Goal: Task Accomplishment & Management: Use online tool/utility

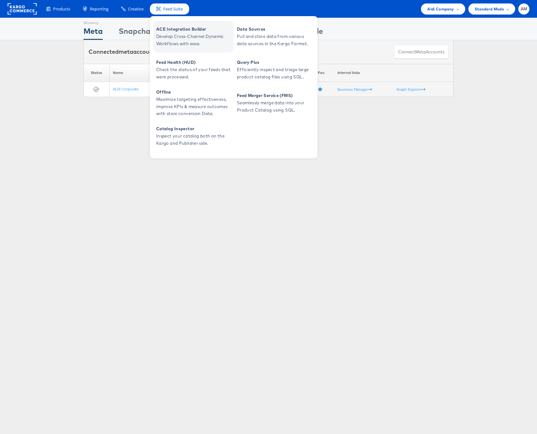
click at [172, 31] on span "ACE Integration Builder" at bounding box center [194, 29] width 76 height 7
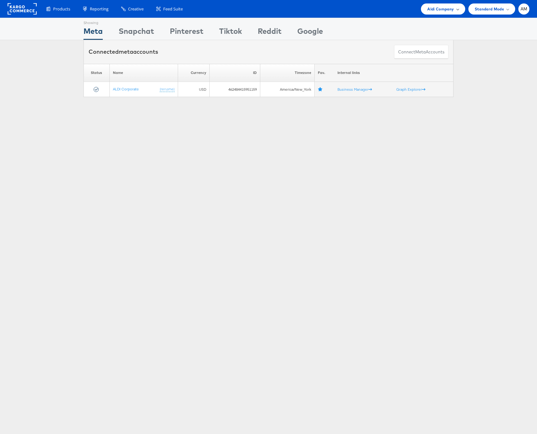
click at [437, 11] on span "Aldi Company" at bounding box center [440, 9] width 27 height 7
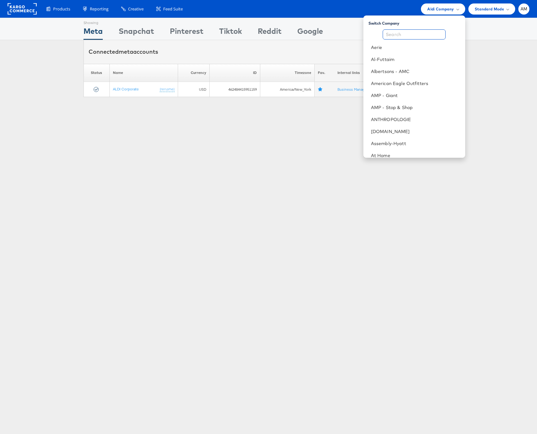
click at [404, 34] on input "text" at bounding box center [414, 34] width 63 height 10
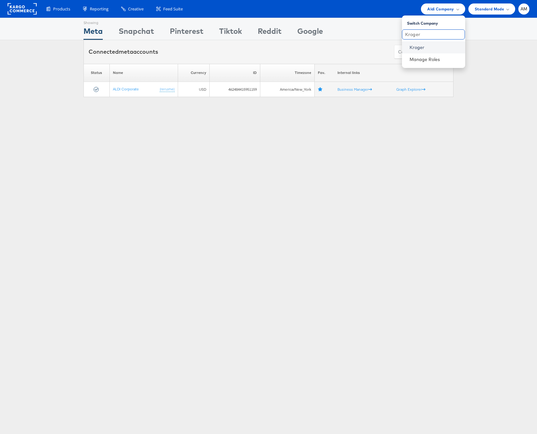
type input "Kroger"
click at [417, 49] on link "Kroger" at bounding box center [434, 47] width 51 height 6
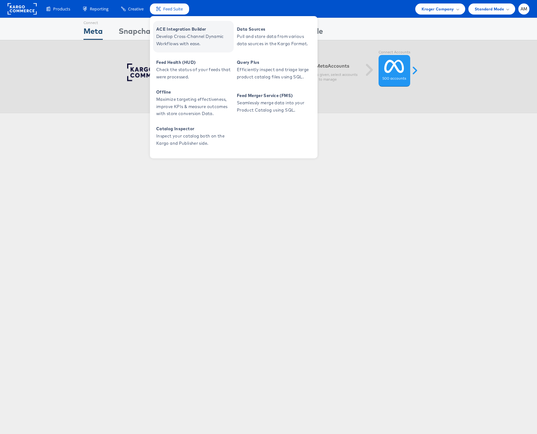
click at [170, 33] on span "Develop Cross-Channel Dynamic Workflows with ease." at bounding box center [194, 40] width 76 height 15
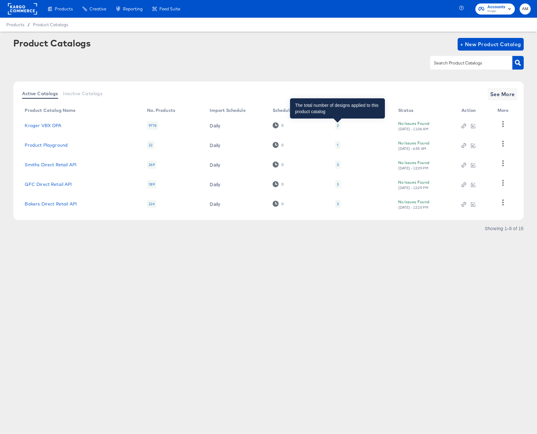
click at [337, 125] on div "2" at bounding box center [338, 125] width 2 height 5
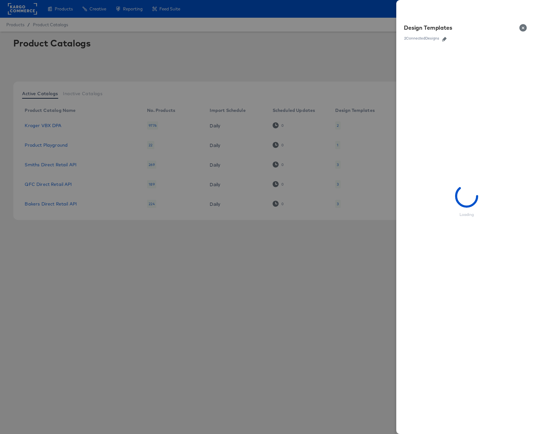
click at [447, 39] on button "button" at bounding box center [443, 39] width 9 height 4
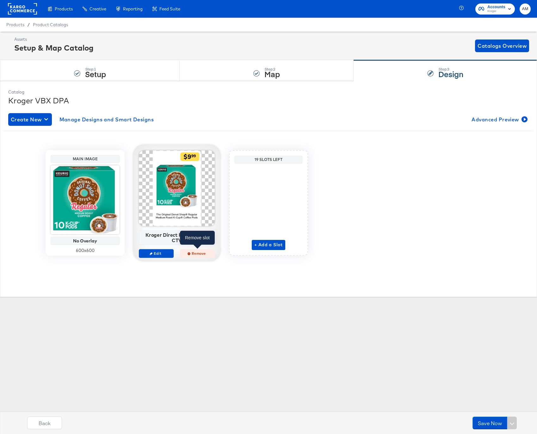
click at [199, 254] on span "Remove" at bounding box center [197, 253] width 29 height 5
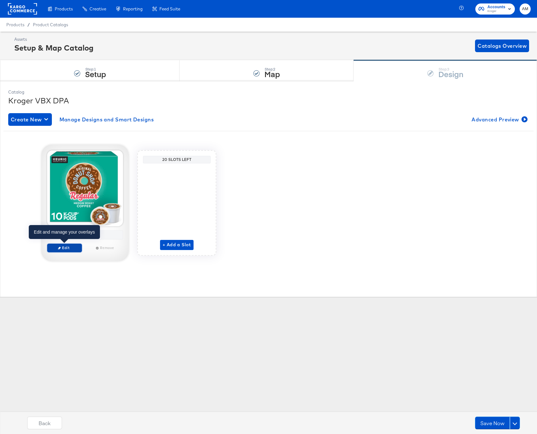
click at [67, 248] on span "Edit" at bounding box center [64, 247] width 29 height 5
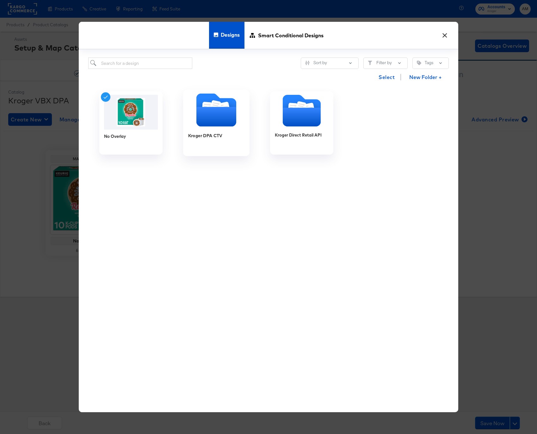
click at [203, 102] on icon "Folder" at bounding box center [216, 109] width 40 height 33
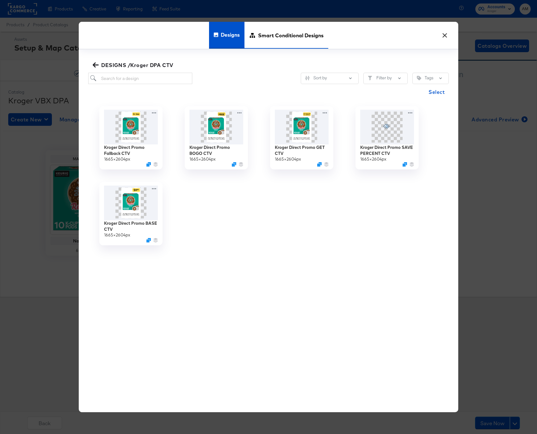
click at [271, 34] on span "Smart Conditional Designs" at bounding box center [290, 35] width 65 height 28
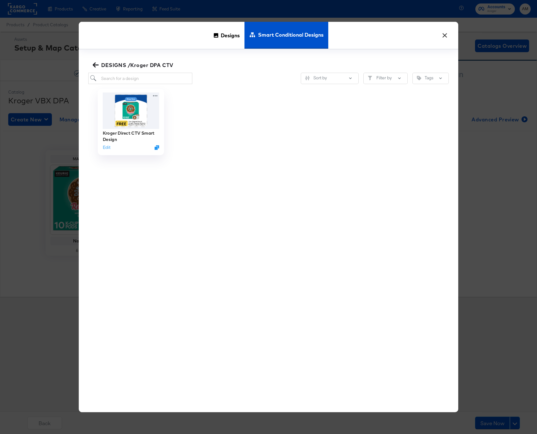
click at [127, 105] on img at bounding box center [131, 111] width 57 height 36
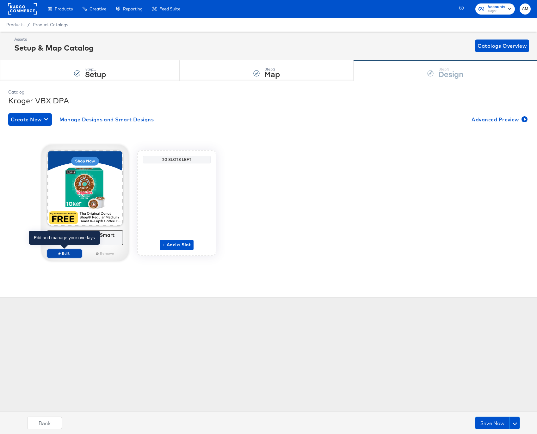
click at [69, 254] on span "Edit" at bounding box center [64, 253] width 29 height 5
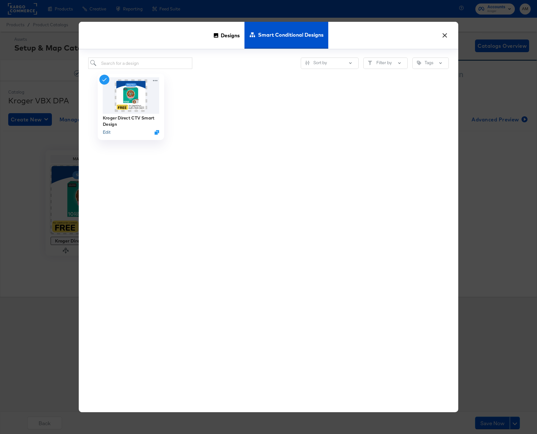
click at [107, 132] on button "Edit" at bounding box center [107, 132] width 8 height 6
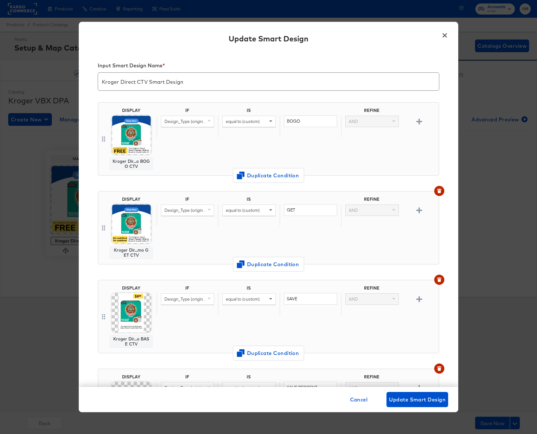
click at [127, 136] on img at bounding box center [132, 135] width 40 height 40
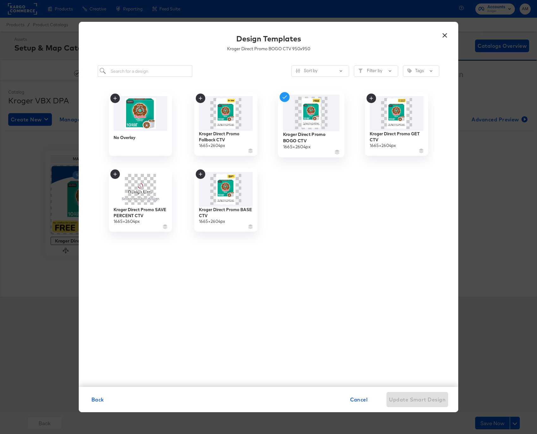
click at [316, 123] on img at bounding box center [311, 113] width 57 height 36
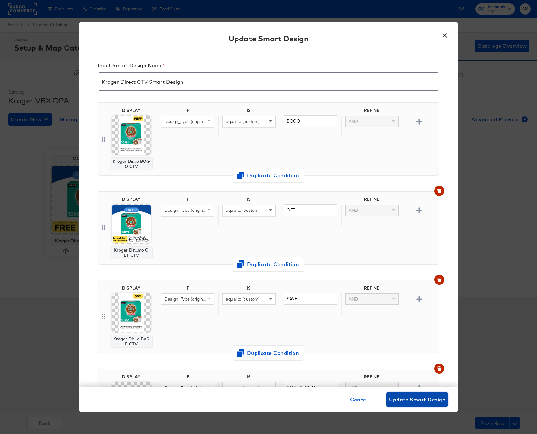
click at [415, 399] on span "Update Smart Design" at bounding box center [417, 399] width 57 height 9
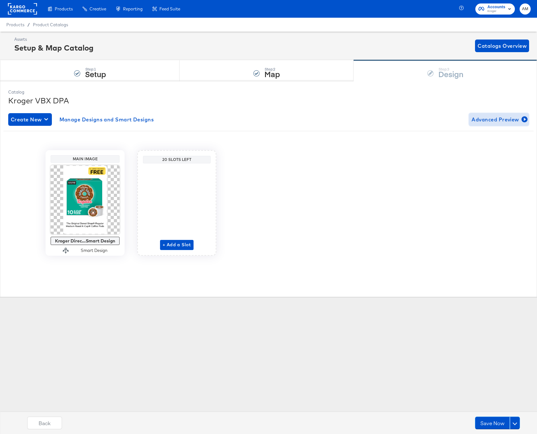
click at [487, 120] on span "Advanced Preview" at bounding box center [498, 119] width 55 height 9
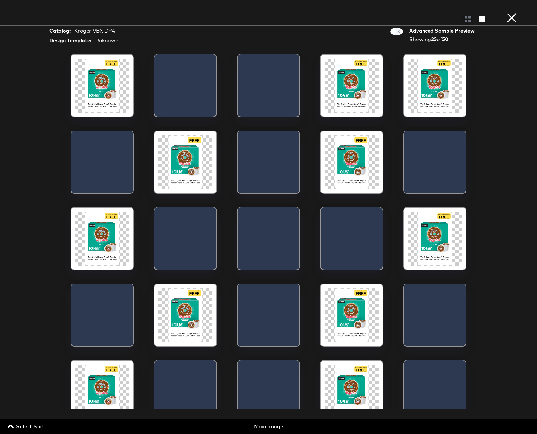
click at [514, 13] on button "×" at bounding box center [511, 6] width 13 height 13
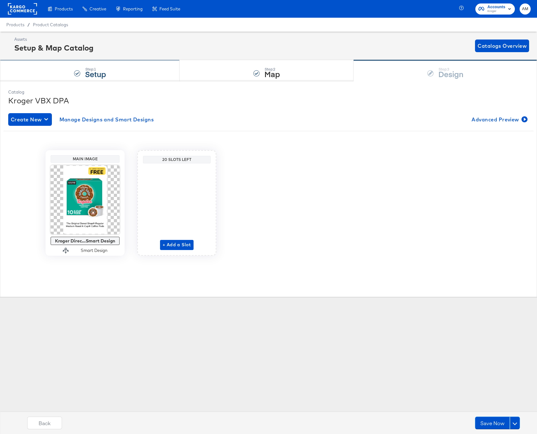
click at [93, 70] on strong "Setup" at bounding box center [95, 74] width 21 height 10
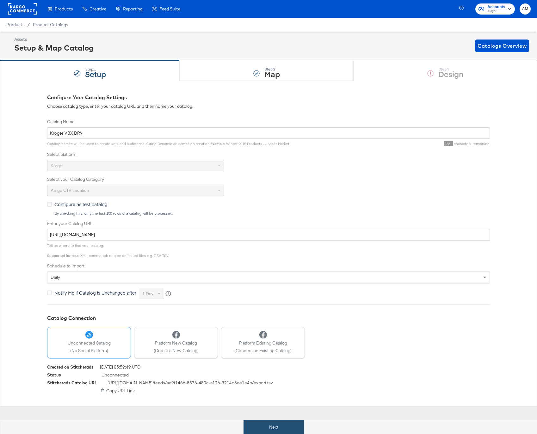
click at [251, 432] on button "Next" at bounding box center [273, 427] width 60 height 14
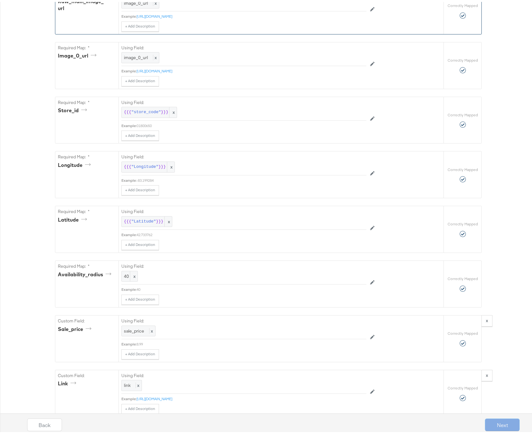
scroll to position [951, 0]
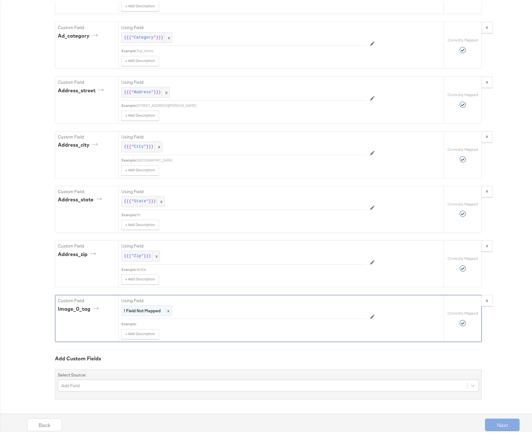
click at [137, 310] on strong "! Field Not Mapped" at bounding box center [142, 309] width 37 height 6
click at [345, 309] on div at bounding box center [352, 309] width 24 height 9
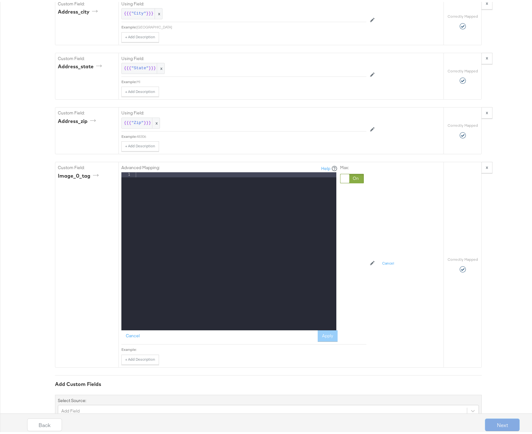
scroll to position [1110, 0]
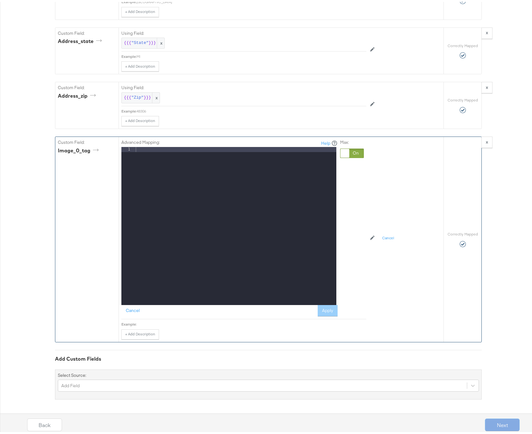
click at [183, 203] on div at bounding box center [235, 229] width 202 height 168
click at [321, 310] on button "Apply" at bounding box center [328, 308] width 20 height 11
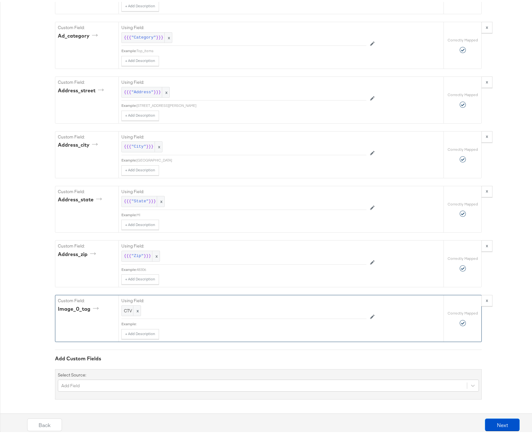
scroll to position [951, 0]
click at [499, 423] on button "Next" at bounding box center [502, 423] width 35 height 13
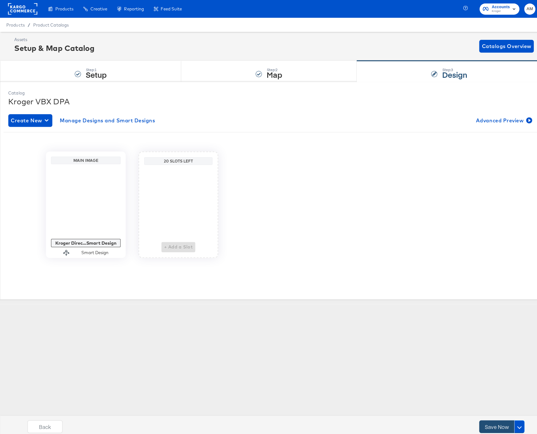
scroll to position [0, 0]
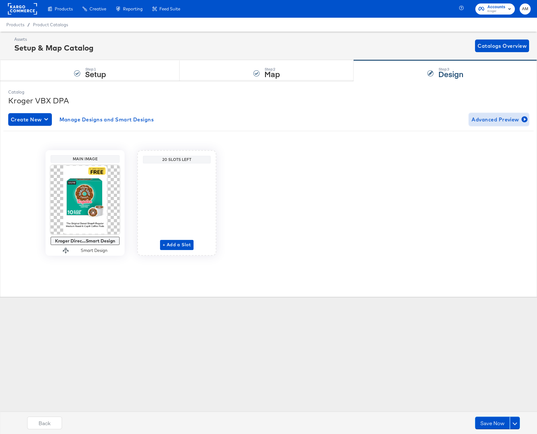
click at [479, 115] on span "Advanced Preview" at bounding box center [498, 119] width 55 height 9
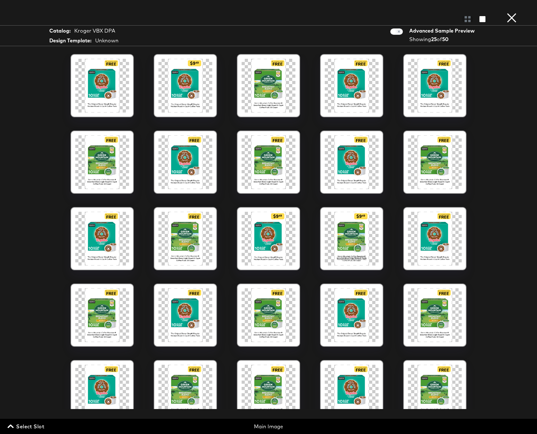
click at [511, 13] on button "×" at bounding box center [511, 6] width 13 height 13
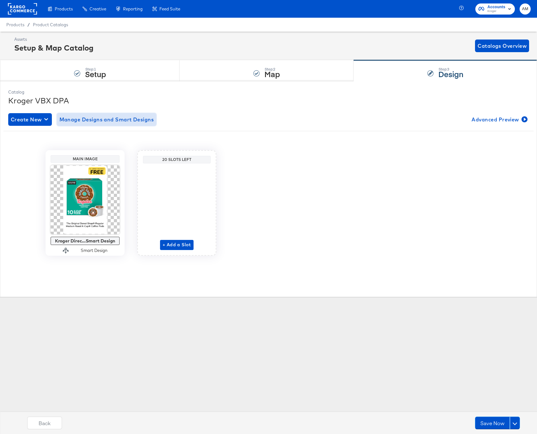
click at [98, 121] on span "Manage Designs and Smart Designs" at bounding box center [106, 119] width 95 height 9
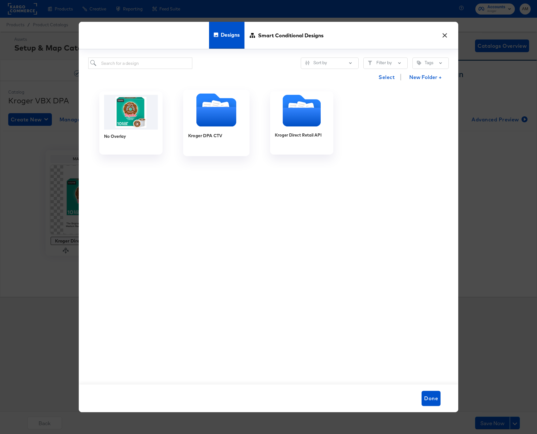
click at [213, 127] on div at bounding box center [216, 110] width 66 height 35
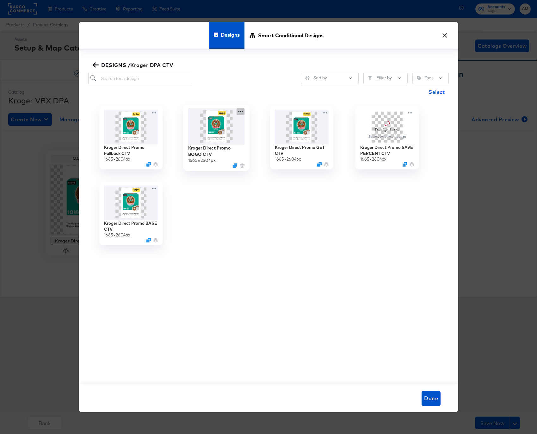
click at [241, 111] on icon at bounding box center [240, 111] width 8 height 7
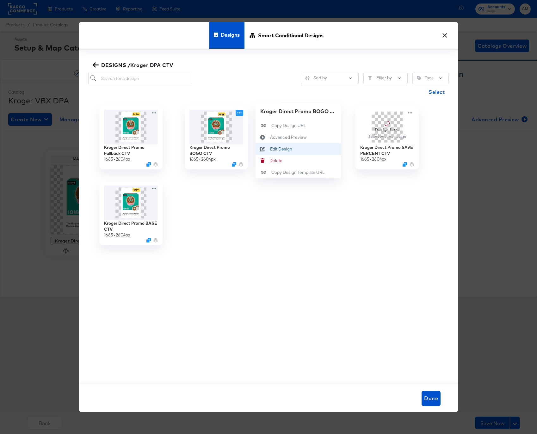
click at [270, 149] on div "Edit Design Edit Design" at bounding box center [270, 149] width 0 height 0
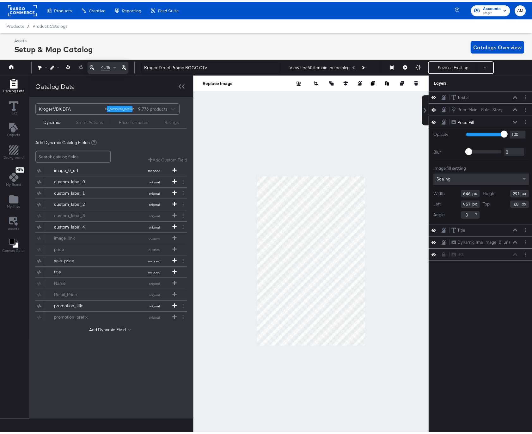
scroll to position [0, 2]
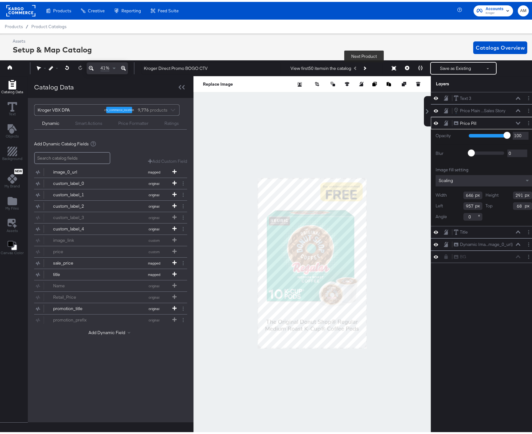
click at [365, 66] on icon "Next Product" at bounding box center [364, 66] width 3 height 3
click at [355, 67] on icon "Previous Product" at bounding box center [355, 66] width 3 height 3
click at [516, 96] on icon at bounding box center [518, 96] width 4 height 3
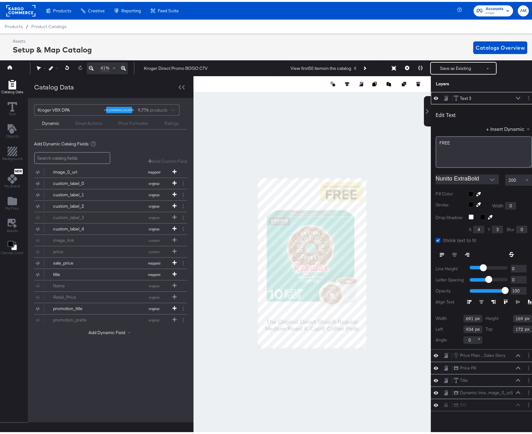
click at [434, 96] on icon at bounding box center [436, 96] width 4 height 5
click at [434, 96] on icon at bounding box center [436, 97] width 4 height 4
click at [516, 96] on icon at bounding box center [518, 96] width 4 height 3
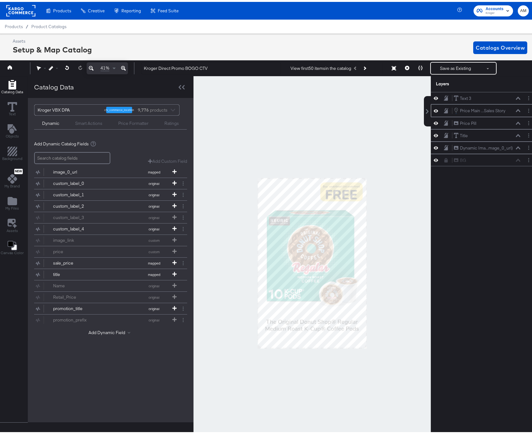
click at [516, 110] on icon at bounding box center [518, 108] width 4 height 3
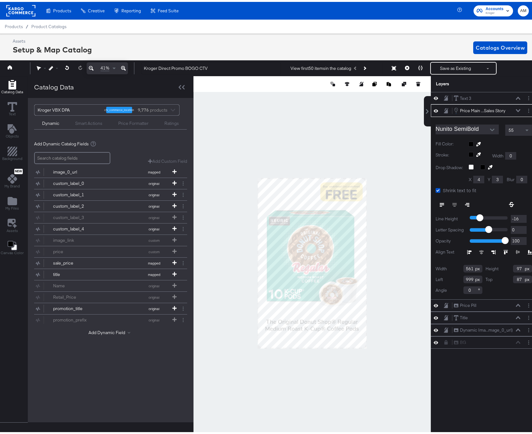
click at [434, 108] on icon at bounding box center [436, 108] width 4 height 5
click at [434, 108] on icon at bounding box center [436, 109] width 4 height 4
click at [516, 109] on icon at bounding box center [518, 108] width 4 height 3
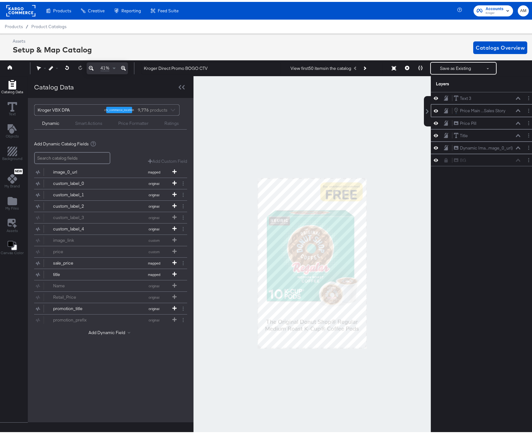
click at [516, 109] on icon at bounding box center [518, 108] width 4 height 3
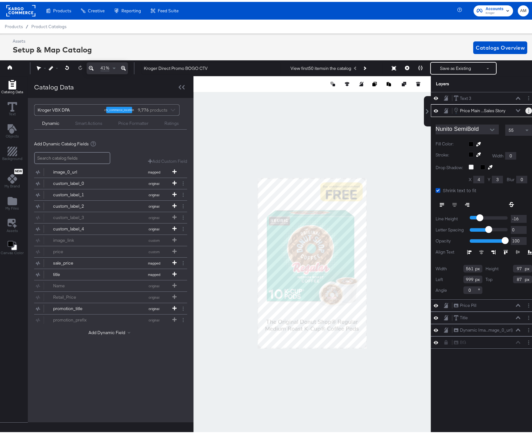
click at [525, 107] on button "Layer Options" at bounding box center [528, 109] width 7 height 7
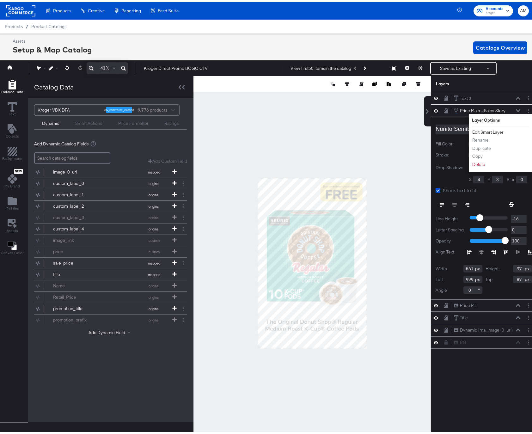
click at [485, 129] on button "Edit Smart Layer" at bounding box center [488, 130] width 32 height 7
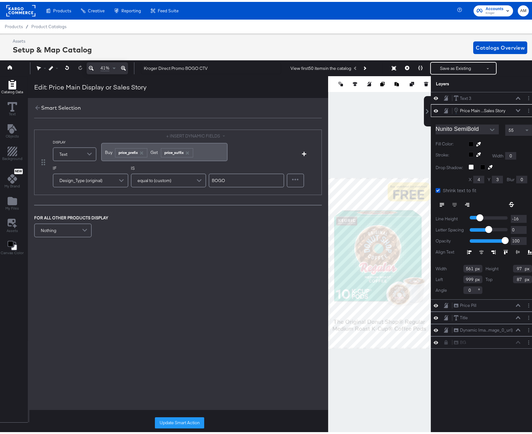
click at [203, 149] on div "Buy ﻿ ﻿ price_prefix ﻿Get ﻿ price_suffix ﻿" at bounding box center [164, 150] width 119 height 10
click at [205, 134] on button "+ INSERT DYNAMIC FIELDS" at bounding box center [196, 134] width 61 height 6
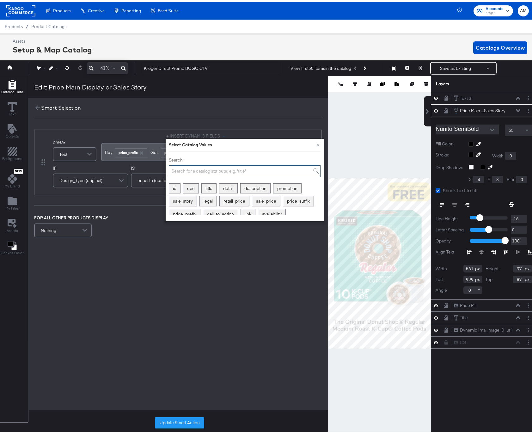
click at [197, 168] on input "Search:" at bounding box center [245, 169] width 152 height 12
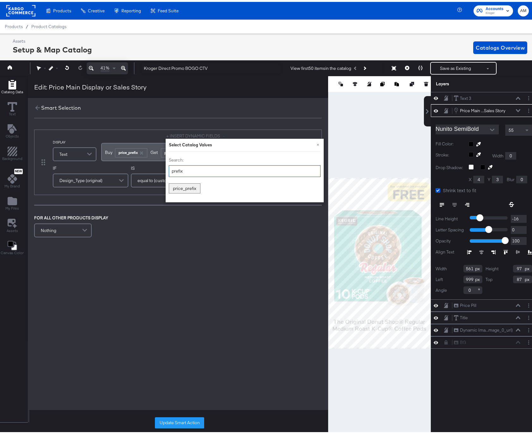
drag, startPoint x: 186, startPoint y: 169, endPoint x: 165, endPoint y: 167, distance: 21.3
click at [166, 167] on div "× Select Catalog Values Search: prefix price_prefix" at bounding box center [245, 169] width 158 height 64
type input "suffix"
drag, startPoint x: 188, startPoint y: 169, endPoint x: 157, endPoint y: 165, distance: 31.2
click at [157, 165] on div "DISPLAY Text + INSERT DYNAMIC FIELDS × Select Catalog Values Search: suffix pri…" at bounding box center [186, 160] width 266 height 58
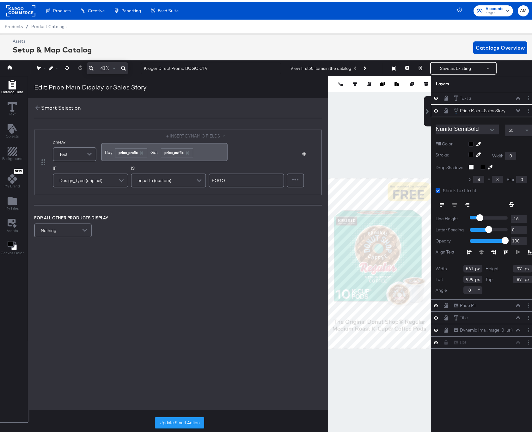
click at [102, 181] on div "Design_Type (original)" at bounding box center [90, 178] width 74 height 13
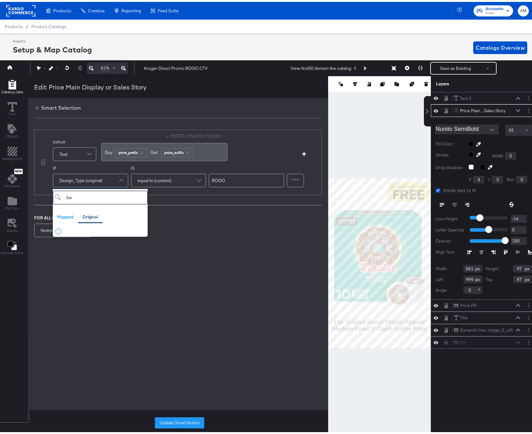
type input "S"
type input "Design"
click at [70, 232] on div "Design_Type" at bounding box center [93, 231] width 60 height 6
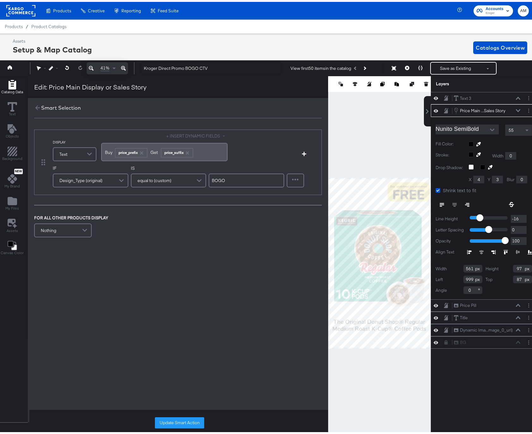
click at [112, 152] on span "Buy ﻿" at bounding box center [109, 151] width 9 height 6
click at [170, 423] on button "Update Smart Action" at bounding box center [179, 420] width 49 height 11
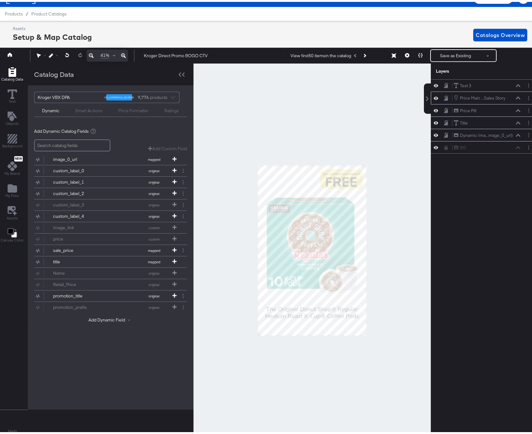
scroll to position [14, 2]
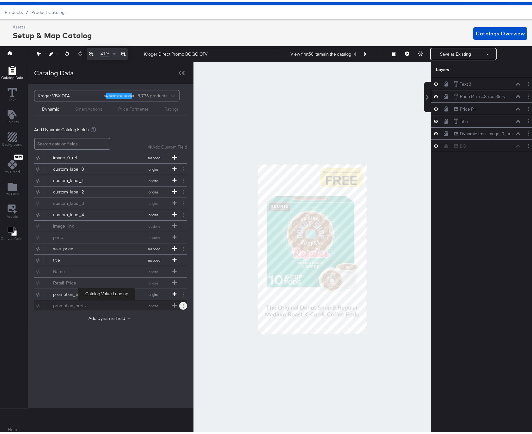
click at [179, 306] on button at bounding box center [183, 304] width 8 height 8
click at [157, 293] on button "Remove" at bounding box center [153, 291] width 16 height 6
click at [102, 316] on button "Add Dynamic Field" at bounding box center [111, 317] width 44 height 6
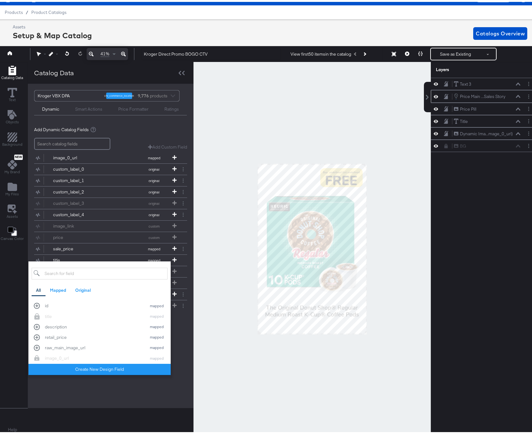
click at [64, 271] on input "search" at bounding box center [100, 272] width 136 height 12
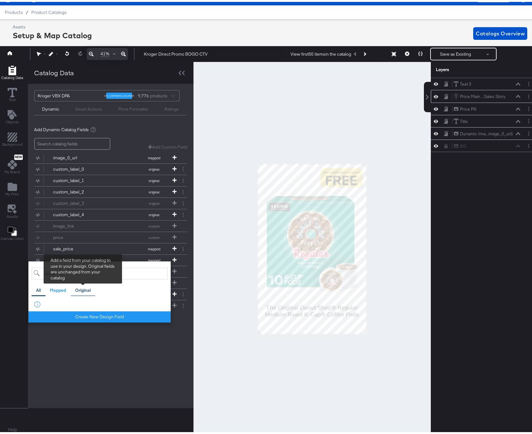
click at [86, 287] on div "Original" at bounding box center [82, 288] width 15 height 6
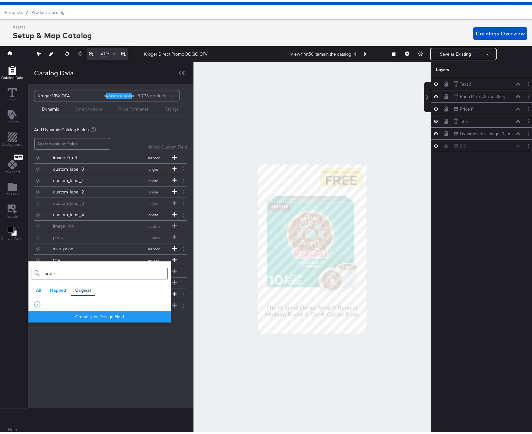
drag, startPoint x: 48, startPoint y: 271, endPoint x: 30, endPoint y: 269, distance: 18.1
click at [31, 270] on div "prefix All Mapped Original Add a field from your catalog to use in your design.…" at bounding box center [99, 290] width 142 height 61
drag, startPoint x: 73, startPoint y: 272, endPoint x: 57, endPoint y: 272, distance: 16.8
click at [57, 272] on input "price_prefix" at bounding box center [100, 272] width 136 height 12
type input "price_suffix"
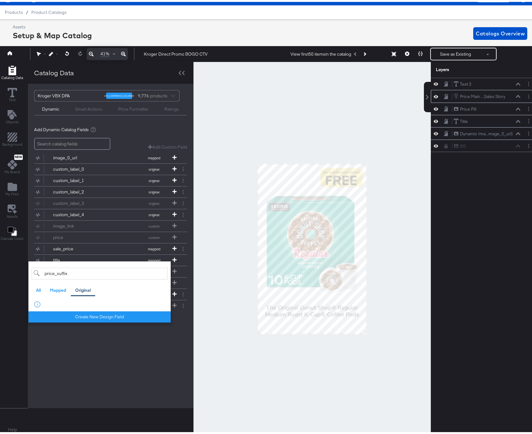
click at [155, 351] on div "Kroger VBX DPA ctv_commerce_location 9,776 products Dynamic Smart Actions Price…" at bounding box center [111, 244] width 166 height 324
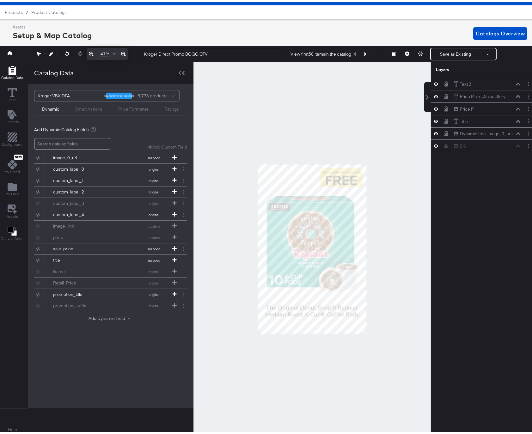
click at [111, 318] on button "Add Dynamic Field" at bounding box center [111, 317] width 44 height 6
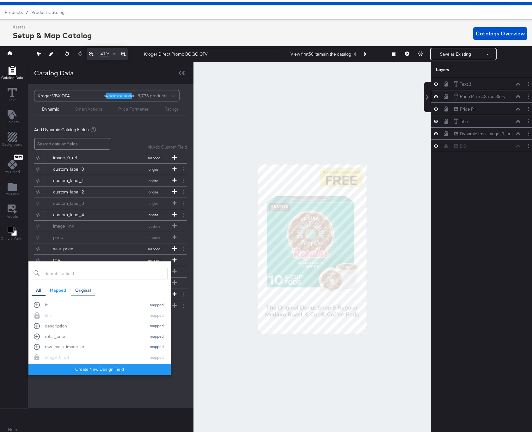
scroll to position [1, 0]
click at [92, 286] on div "Original" at bounding box center [83, 288] width 25 height 12
click at [151, 390] on div "Kroger VBX DPA ctv_commerce_location 9,776 products Dynamic Smart Actions Price…" at bounding box center [111, 244] width 166 height 324
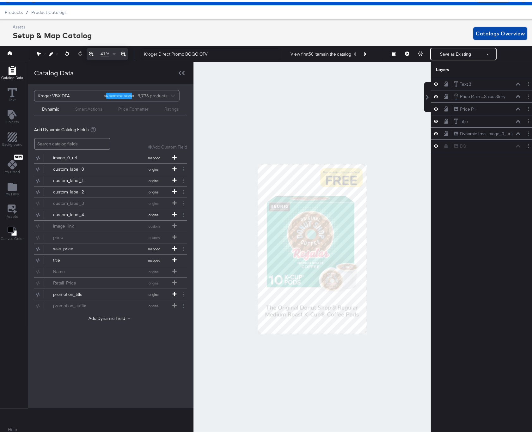
click at [487, 30] on span "Catalogs Overview" at bounding box center [500, 31] width 49 height 9
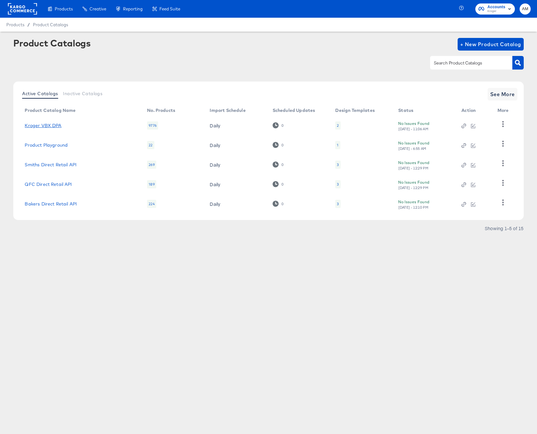
click at [55, 124] on link "Kroger VBX DPA" at bounding box center [43, 125] width 37 height 5
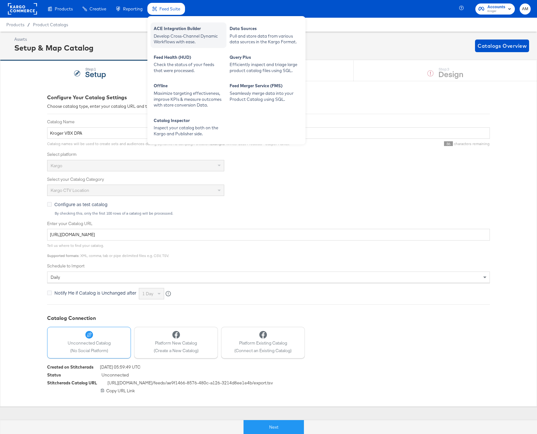
click at [169, 30] on div "ACE Integration Builder" at bounding box center [189, 30] width 70 height 8
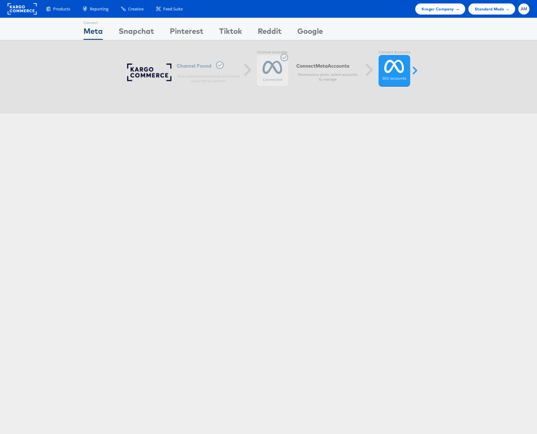
click at [431, 8] on span "Kroger Company" at bounding box center [437, 9] width 33 height 7
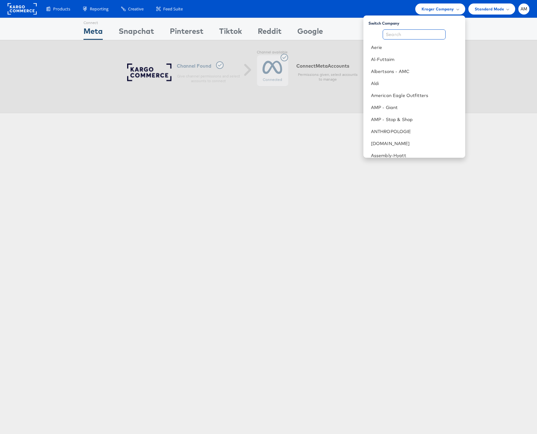
click at [424, 33] on input "text" at bounding box center [414, 34] width 63 height 10
type input "L"
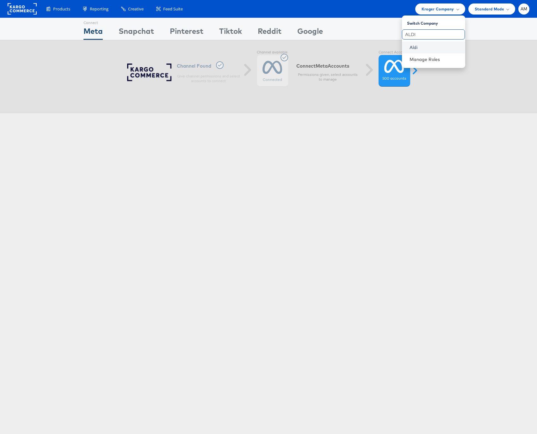
type input "ALDI"
click at [421, 48] on link "Aldi" at bounding box center [434, 47] width 51 height 6
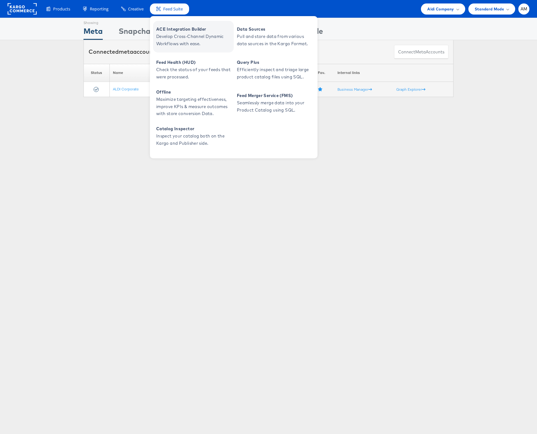
click at [169, 37] on span "Develop Cross-Channel Dynamic Workflows with ease." at bounding box center [194, 40] width 76 height 15
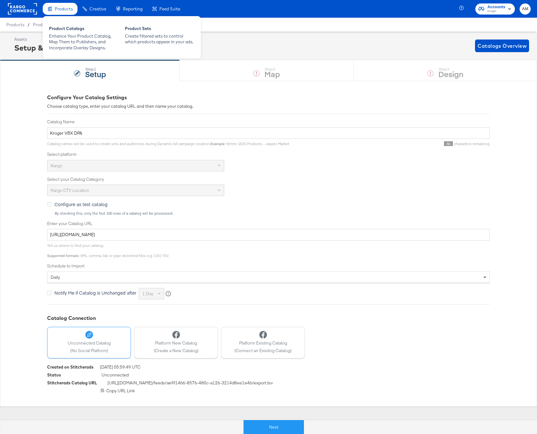
click at [51, 9] on icon at bounding box center [50, 9] width 4 height 4
click at [58, 27] on div "Product Catalogs" at bounding box center [84, 30] width 70 height 8
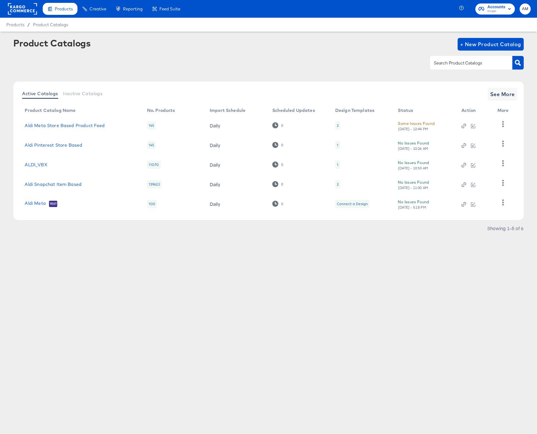
click at [26, 9] on rect at bounding box center [22, 8] width 29 height 11
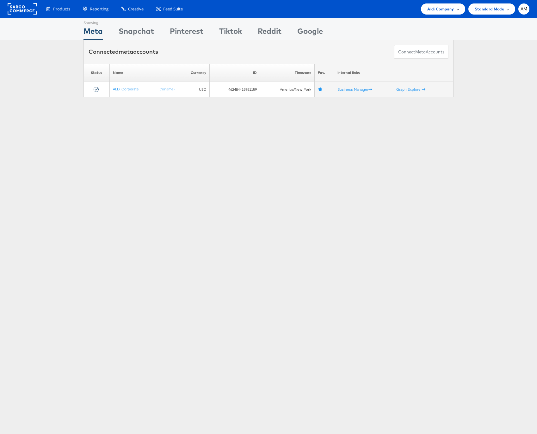
click at [434, 9] on span "Aldi Company" at bounding box center [440, 9] width 27 height 7
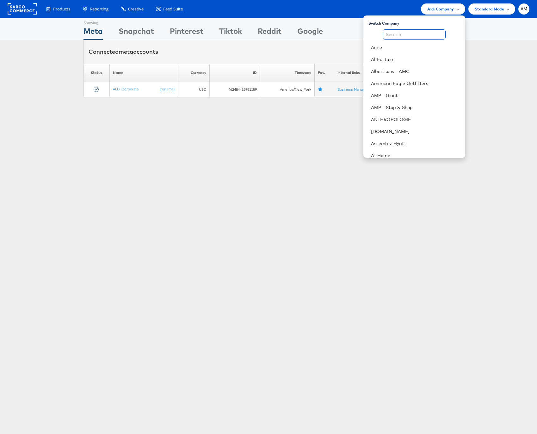
click at [407, 34] on input "text" at bounding box center [414, 34] width 63 height 10
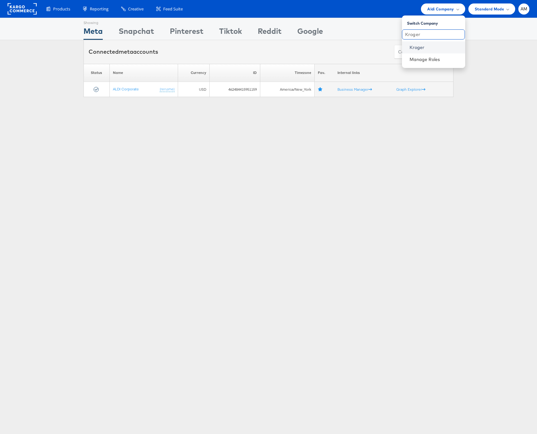
type input "Kroger"
click at [411, 48] on link "Kroger" at bounding box center [434, 47] width 51 height 6
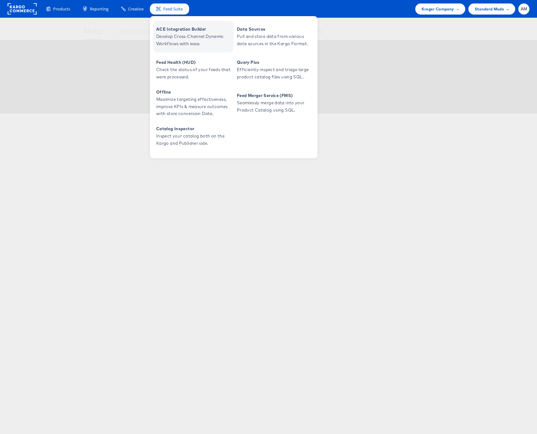
click at [171, 32] on span "ACE Integration Builder" at bounding box center [194, 29] width 76 height 7
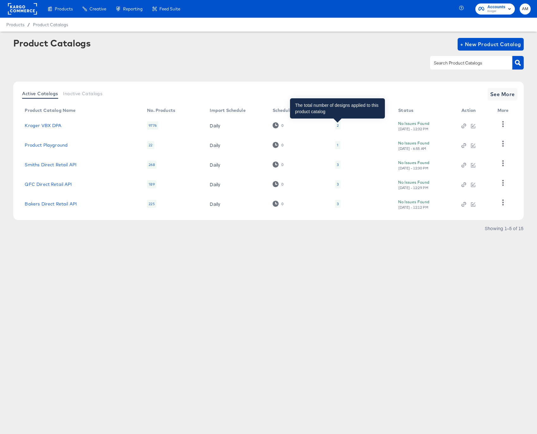
click at [337, 125] on div "2" at bounding box center [338, 125] width 2 height 5
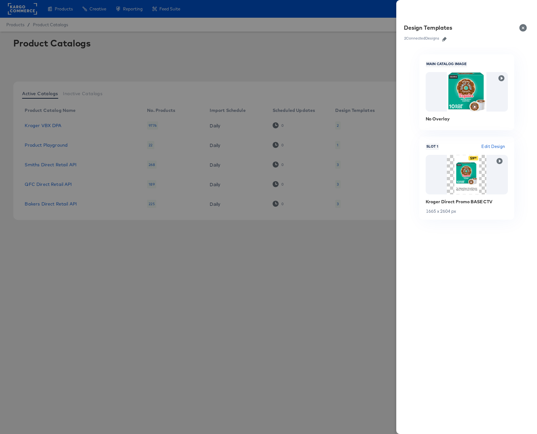
click at [445, 39] on icon "button" at bounding box center [444, 39] width 4 height 4
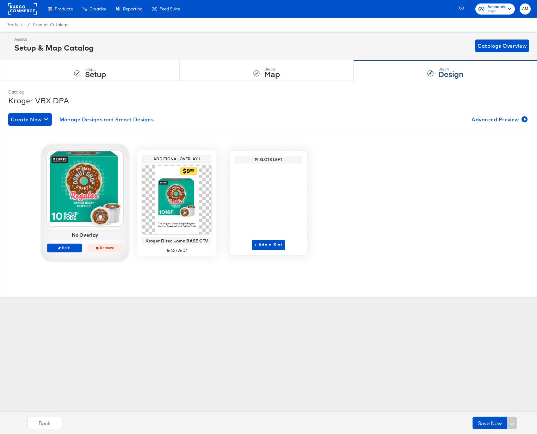
click at [100, 247] on span "Remove" at bounding box center [105, 247] width 29 height 5
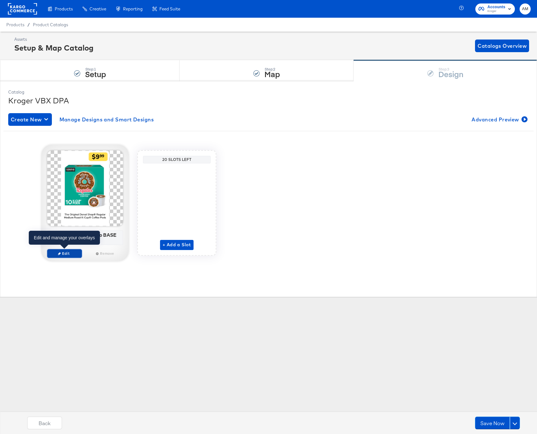
click at [64, 253] on span "Edit" at bounding box center [64, 253] width 29 height 5
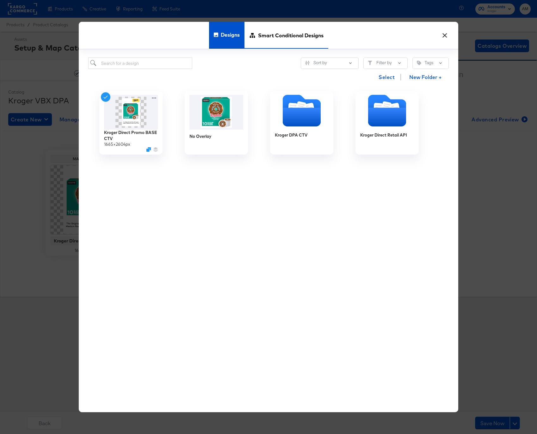
click at [269, 33] on span "Smart Conditional Designs" at bounding box center [290, 35] width 65 height 28
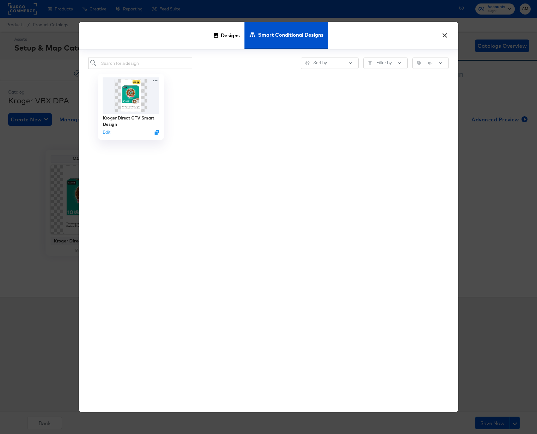
click at [125, 100] on img at bounding box center [131, 95] width 57 height 36
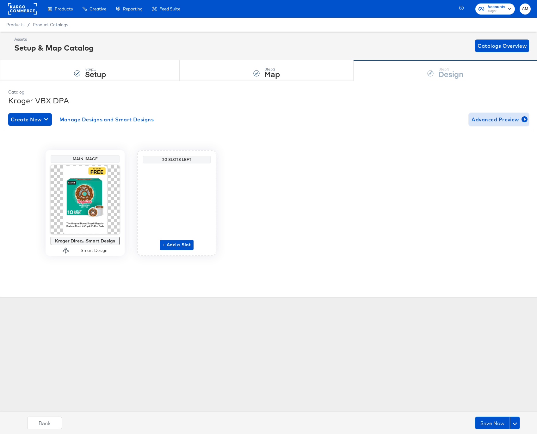
click at [493, 120] on span "Advanced Preview" at bounding box center [498, 119] width 55 height 9
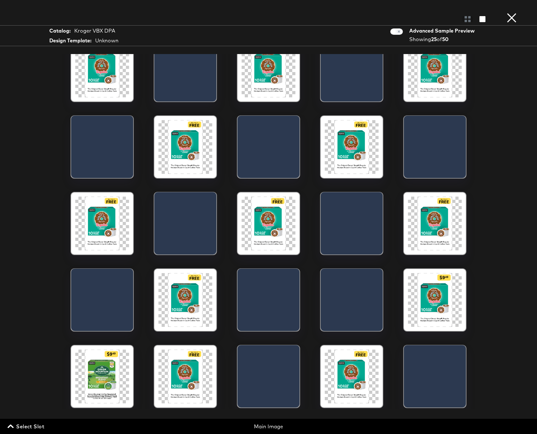
scroll to position [40, 0]
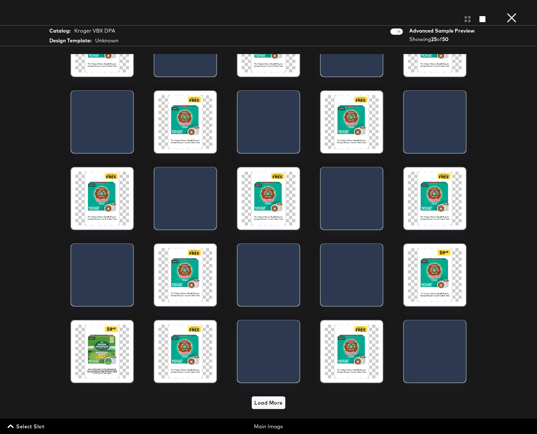
click at [257, 405] on span "Load More" at bounding box center [268, 402] width 28 height 9
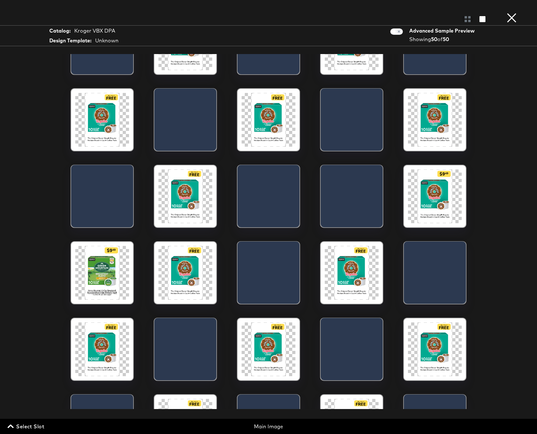
scroll to position [0, 0]
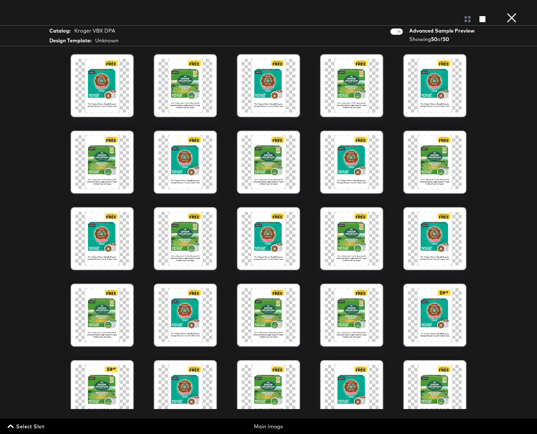
click at [511, 13] on button "×" at bounding box center [511, 6] width 13 height 13
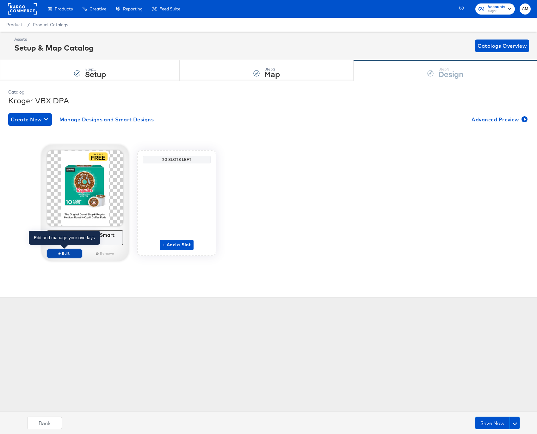
click at [67, 253] on span "Edit" at bounding box center [64, 253] width 29 height 5
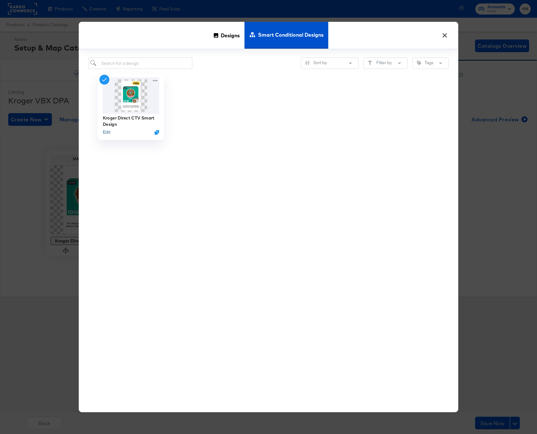
click at [106, 132] on button "Edit" at bounding box center [107, 132] width 8 height 6
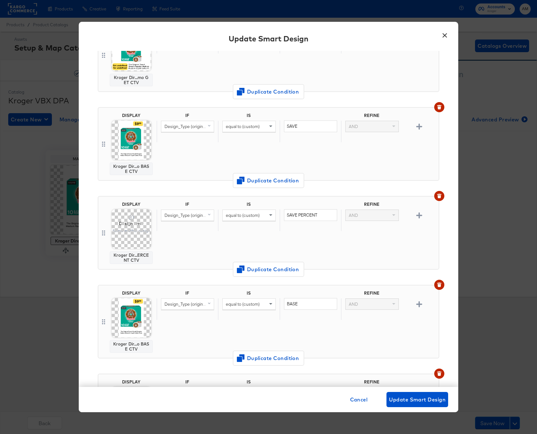
scroll to position [173, 0]
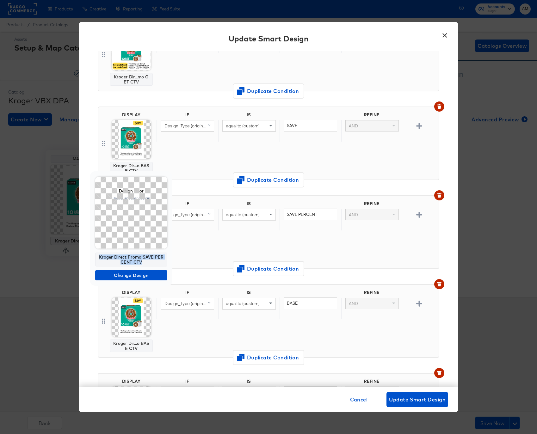
drag, startPoint x: 145, startPoint y: 260, endPoint x: 99, endPoint y: 257, distance: 46.2
click at [99, 257] on div "Kroger Direct Promo SAVE PERCENT CTV" at bounding box center [131, 260] width 72 height 14
copy div "Kroger Direct Promo SAVE PERCENT CTV"
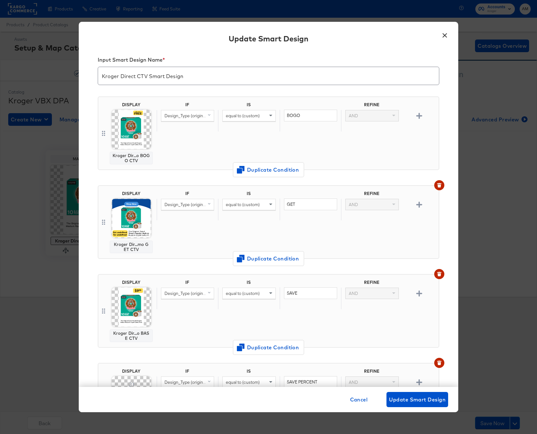
scroll to position [0, 0]
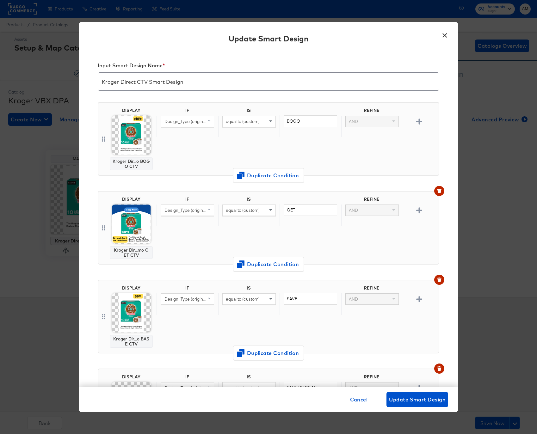
click at [135, 133] on body "Products Creative Reporting Feed Suite Accounts Kroger AM Products / Product Ca…" at bounding box center [268, 217] width 537 height 434
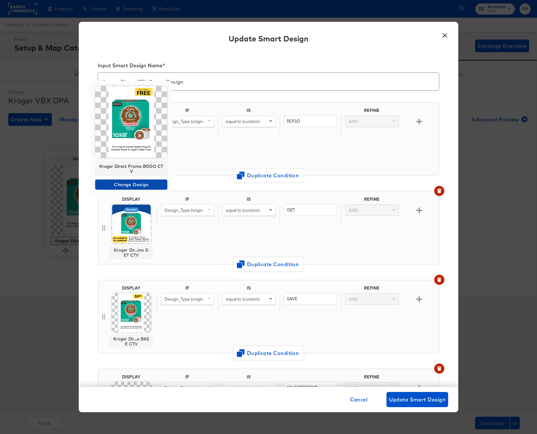
click at [134, 181] on span "Change Design" at bounding box center [131, 185] width 67 height 8
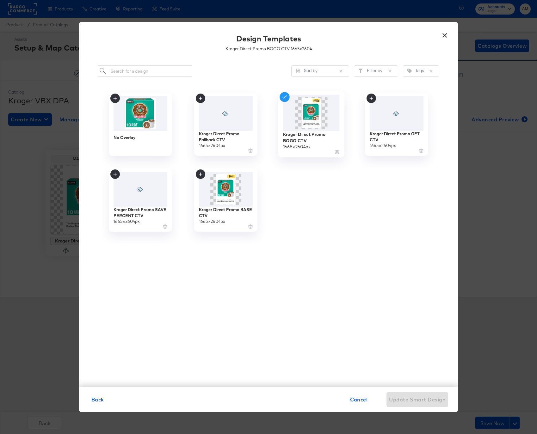
click at [300, 115] on img at bounding box center [311, 113] width 57 height 36
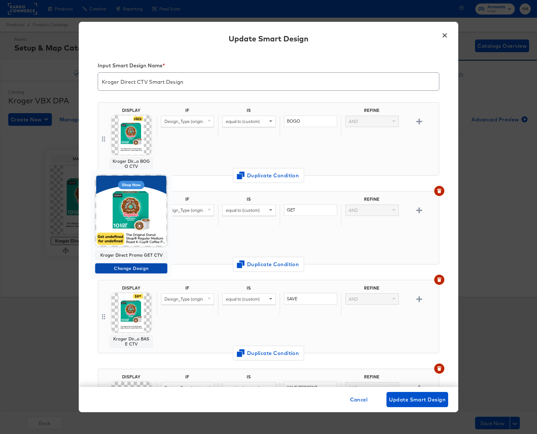
click at [144, 268] on span "Change Design" at bounding box center [131, 269] width 67 height 8
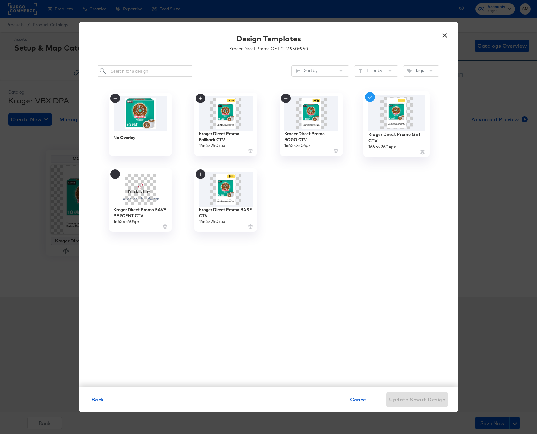
click at [394, 113] on img at bounding box center [396, 113] width 57 height 36
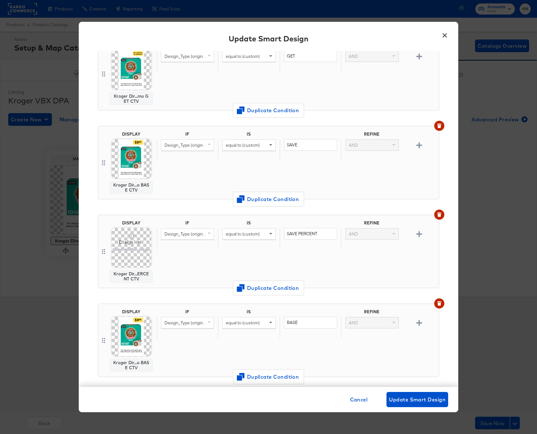
scroll to position [162, 0]
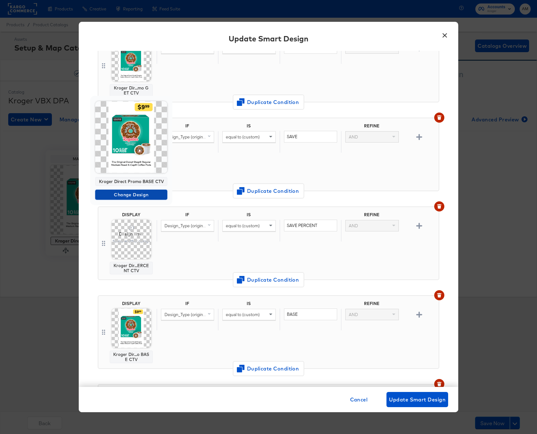
click at [150, 197] on span "Change Design" at bounding box center [131, 195] width 67 height 8
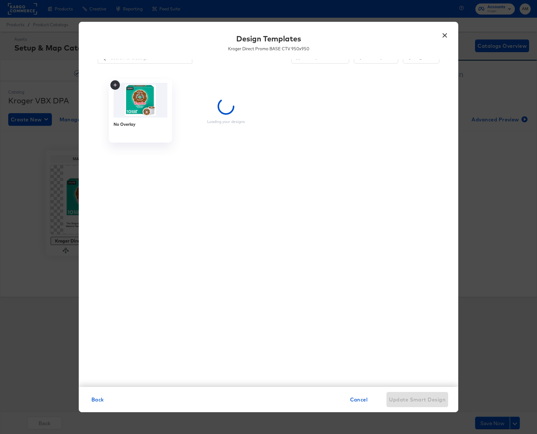
scroll to position [13, 0]
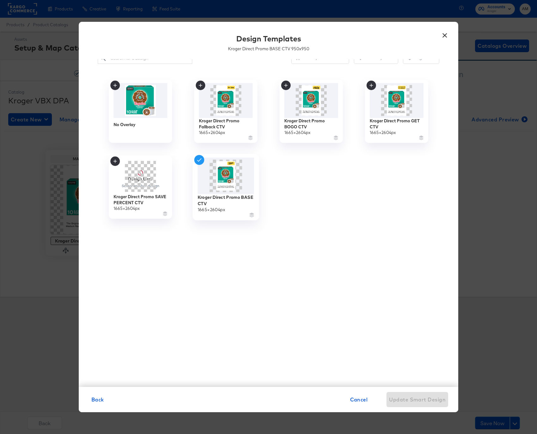
click at [220, 184] on img at bounding box center [226, 176] width 57 height 36
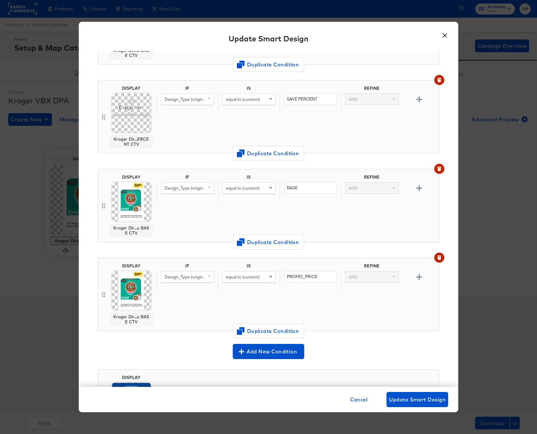
scroll to position [296, 0]
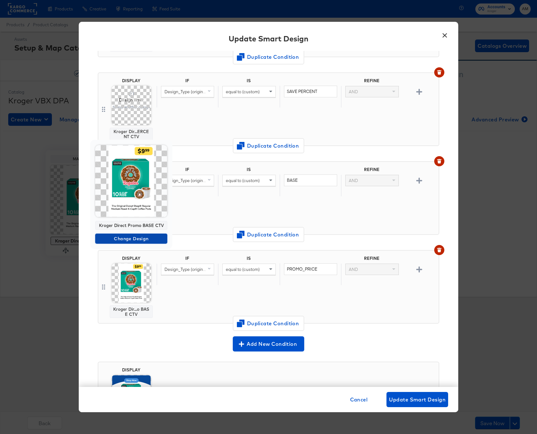
click at [145, 239] on span "Change Design" at bounding box center [131, 239] width 67 height 8
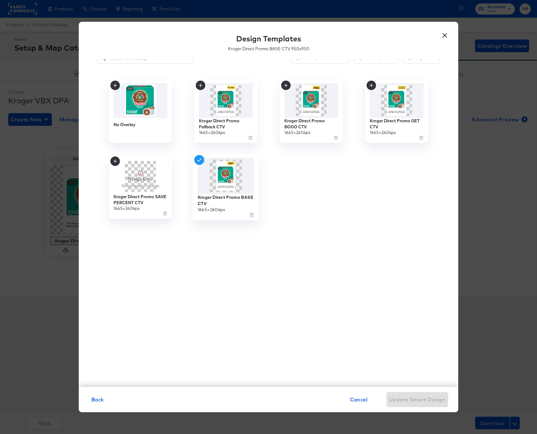
click at [219, 177] on img at bounding box center [226, 176] width 57 height 36
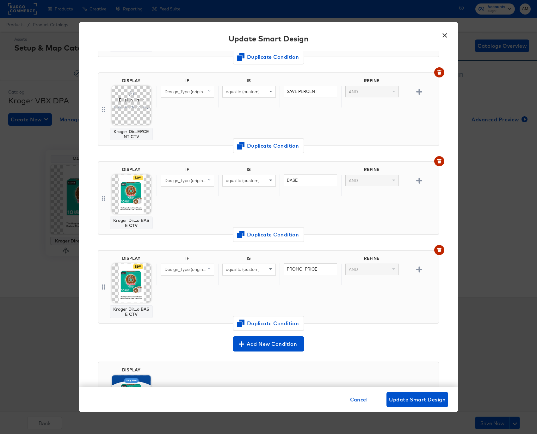
scroll to position [361, 0]
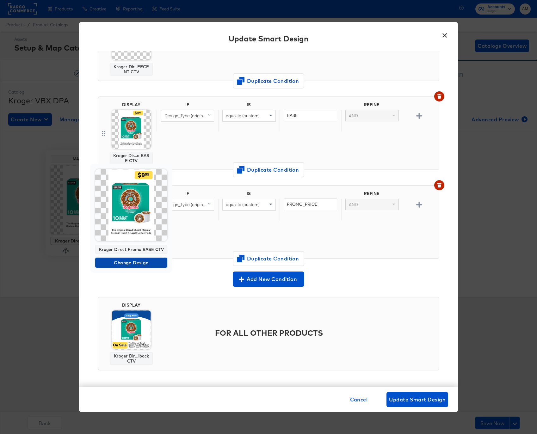
click at [144, 261] on span "Change Design" at bounding box center [131, 263] width 67 height 8
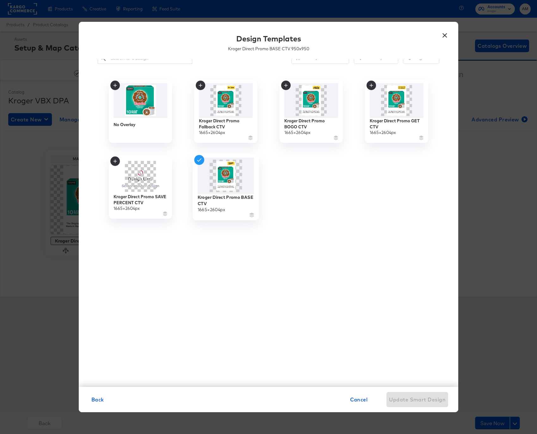
click at [216, 180] on img at bounding box center [226, 176] width 57 height 36
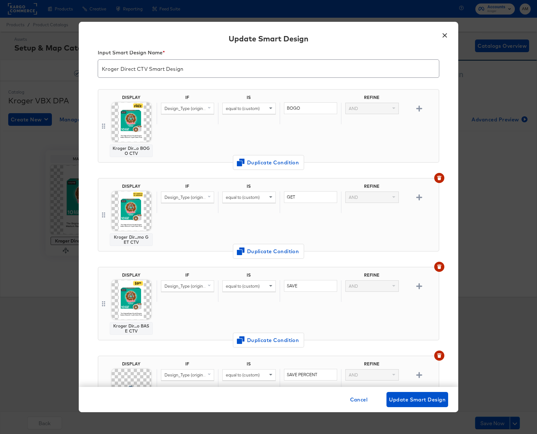
scroll to position [361, 0]
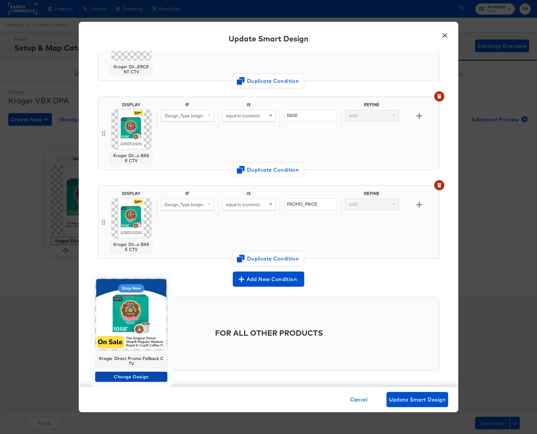
click at [143, 375] on span "Change Design" at bounding box center [131, 377] width 67 height 8
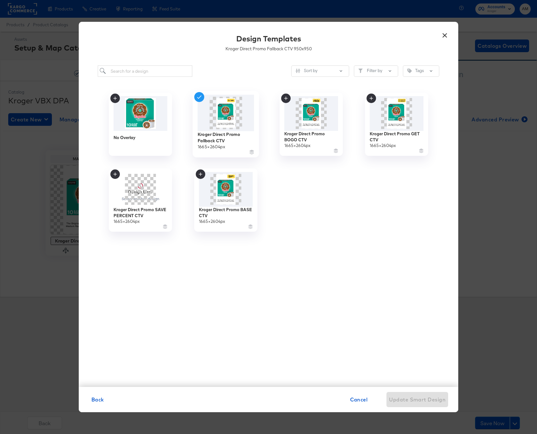
click at [218, 116] on img at bounding box center [226, 113] width 57 height 36
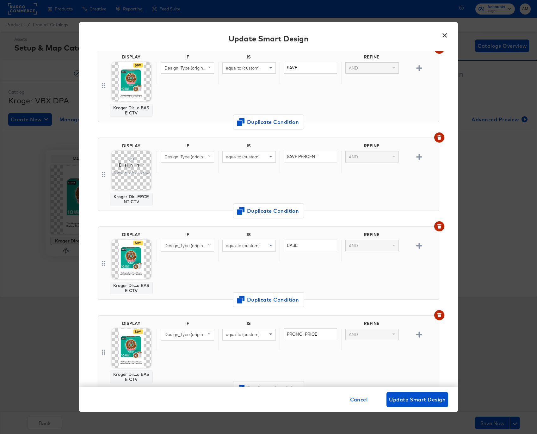
scroll to position [229, 0]
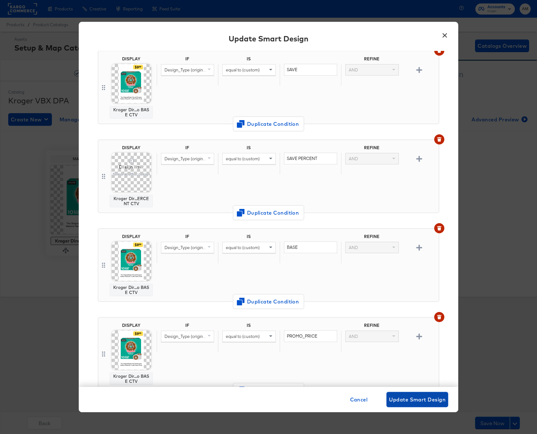
click at [401, 397] on span "Update Smart Design" at bounding box center [417, 399] width 57 height 9
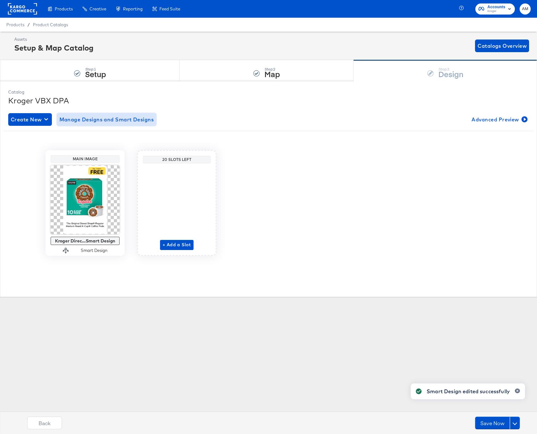
click at [82, 122] on span "Manage Designs and Smart Designs" at bounding box center [106, 119] width 95 height 9
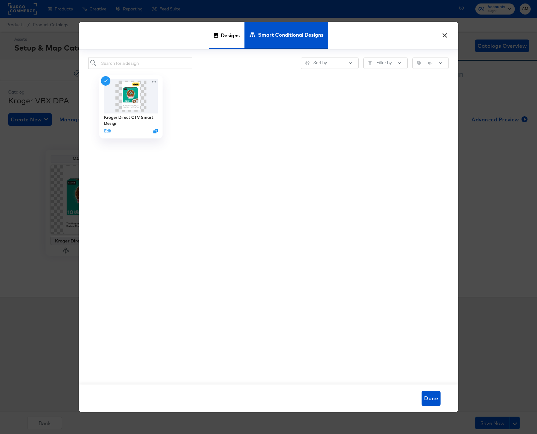
click at [230, 37] on span "Designs" at bounding box center [230, 35] width 19 height 28
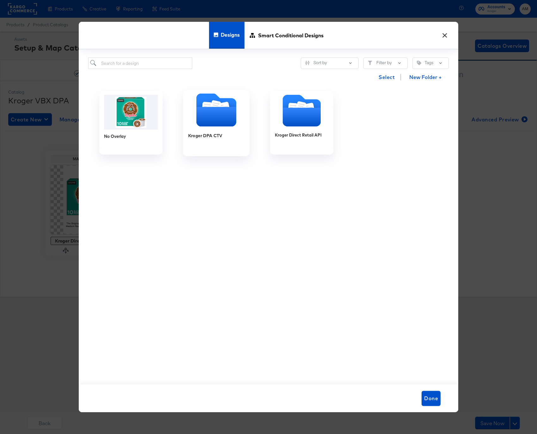
click at [214, 111] on icon "Folder" at bounding box center [216, 117] width 40 height 20
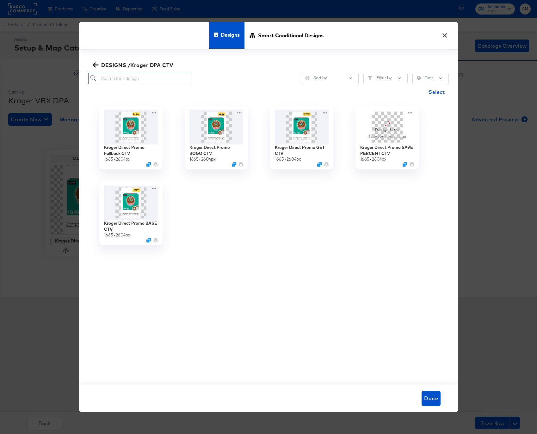
click at [147, 77] on input "search" at bounding box center [140, 79] width 104 height 12
paste input "Kroger Direct Promo SAVE PERCENT CTV"
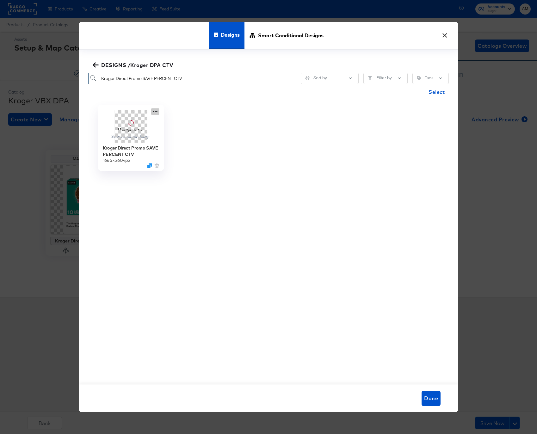
click at [153, 112] on icon at bounding box center [155, 111] width 8 height 7
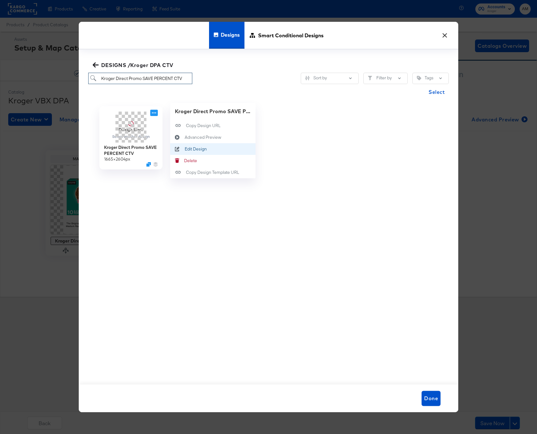
type input "Kroger Direct Promo SAVE PERCENT CTV"
click at [185, 149] on div "Edit Design Edit Design" at bounding box center [185, 149] width 0 height 0
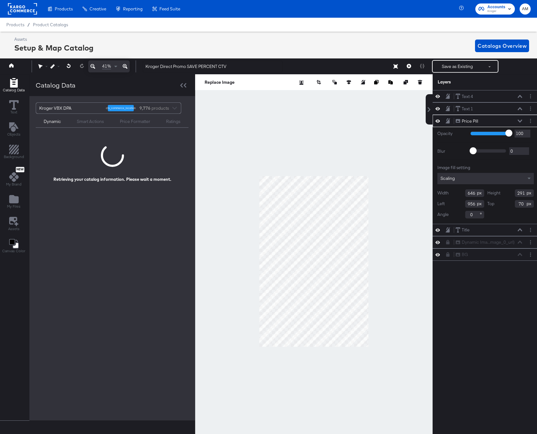
scroll to position [0, 2]
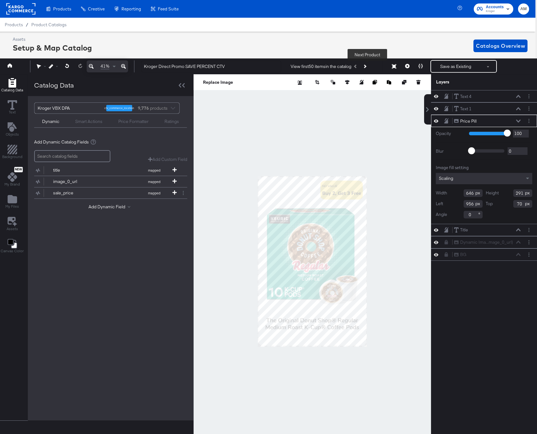
click at [366, 67] on icon "Next Product" at bounding box center [364, 66] width 3 height 3
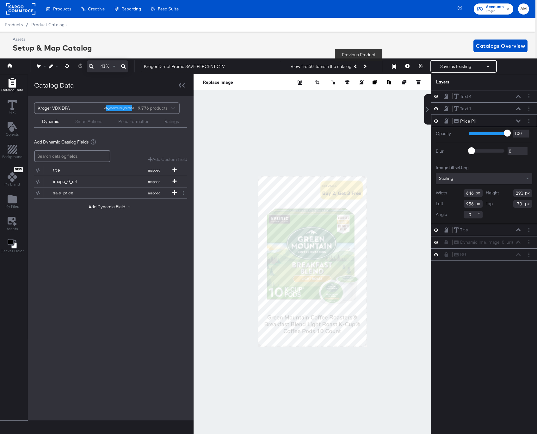
click at [357, 67] on icon "Previous Product" at bounding box center [355, 66] width 3 height 3
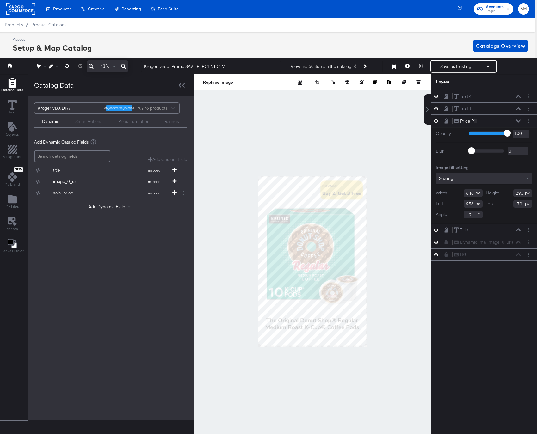
click at [488, 95] on div "Text 4 Text 4" at bounding box center [487, 96] width 67 height 7
click at [517, 96] on icon at bounding box center [518, 96] width 4 height 3
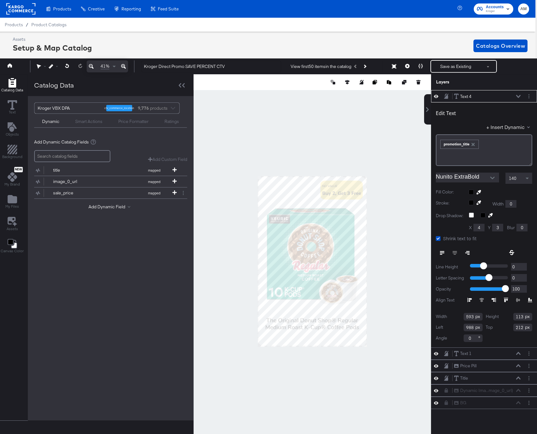
click at [435, 96] on icon at bounding box center [436, 96] width 4 height 5
click at [435, 96] on icon at bounding box center [436, 97] width 4 height 4
click at [518, 95] on icon at bounding box center [518, 96] width 4 height 3
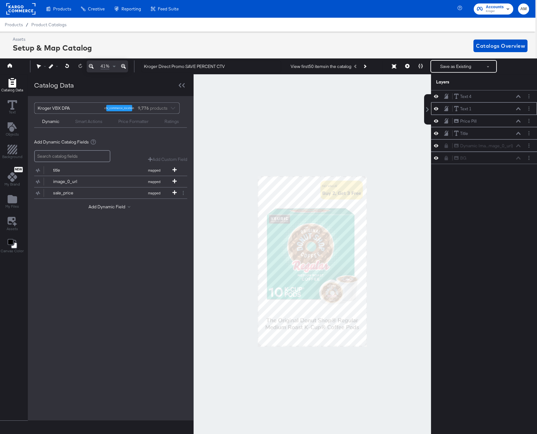
click at [437, 109] on icon at bounding box center [436, 108] width 4 height 5
click at [437, 109] on icon at bounding box center [436, 109] width 4 height 4
click at [517, 109] on icon at bounding box center [518, 108] width 4 height 3
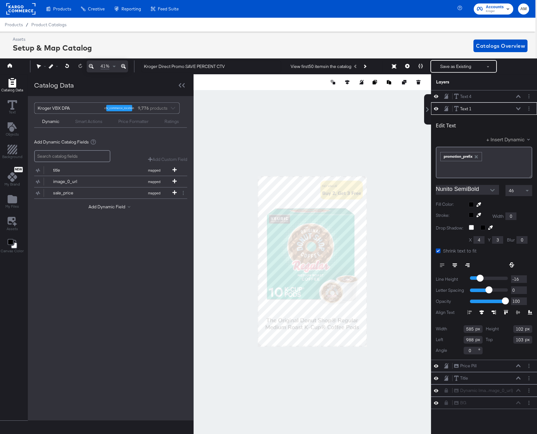
click at [505, 140] on button "+ Insert Dynamic" at bounding box center [509, 139] width 46 height 7
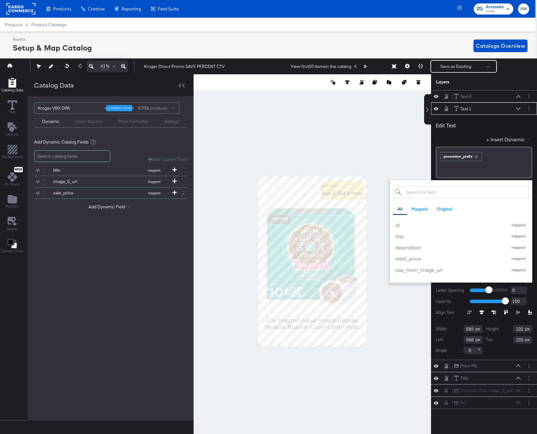
click at [455, 194] on input "search" at bounding box center [461, 193] width 136 height 12
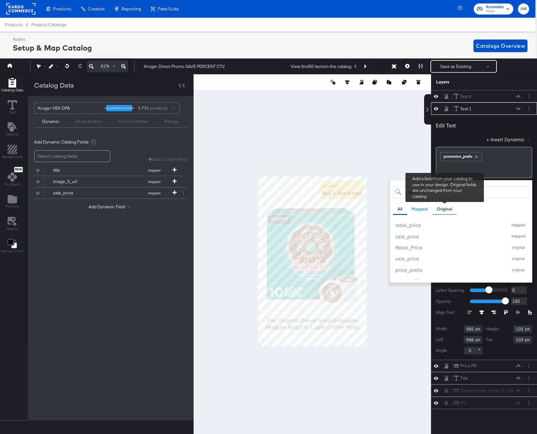
type input "price"
drag, startPoint x: 448, startPoint y: 211, endPoint x: 451, endPoint y: 206, distance: 4.8
click at [448, 211] on div "Original" at bounding box center [444, 209] width 15 height 6
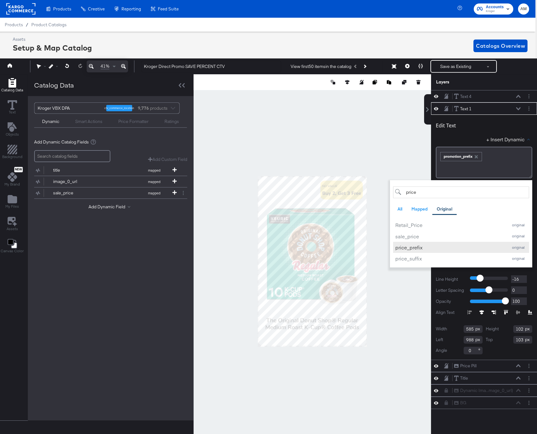
click at [424, 248] on div "price_prefix" at bounding box center [449, 247] width 109 height 7
click at [514, 157] on icon "button" at bounding box center [512, 156] width 3 height 3
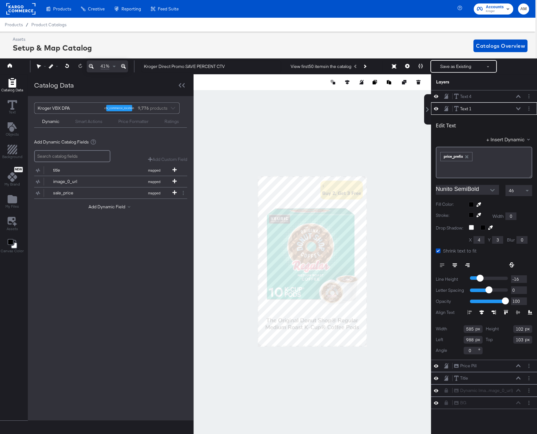
click at [518, 108] on icon at bounding box center [518, 108] width 4 height 3
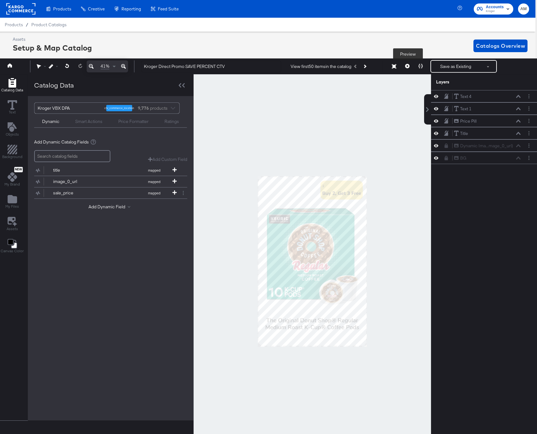
click at [406, 66] on icon at bounding box center [407, 66] width 4 height 4
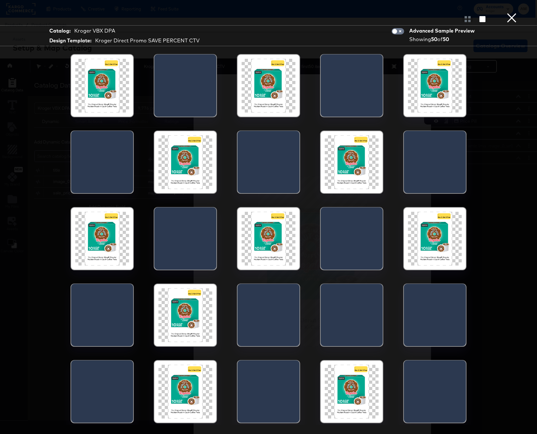
click at [512, 13] on button "×" at bounding box center [511, 6] width 13 height 13
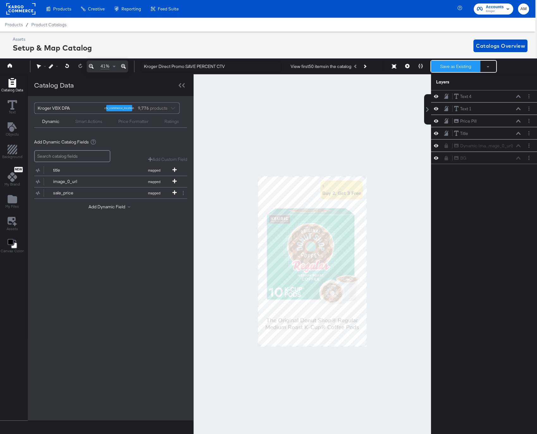
click at [447, 66] on button "Save as Existing" at bounding box center [455, 66] width 49 height 11
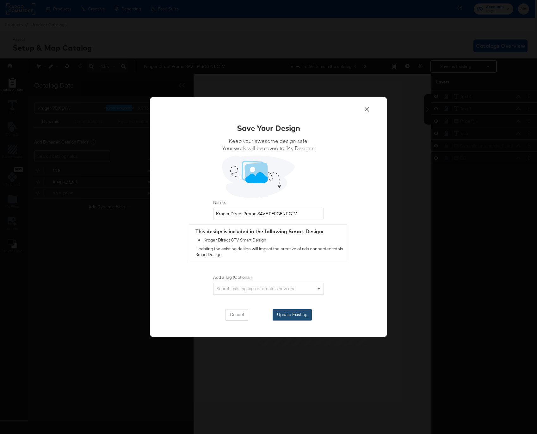
click at [295, 314] on button "Update Existing" at bounding box center [292, 314] width 39 height 11
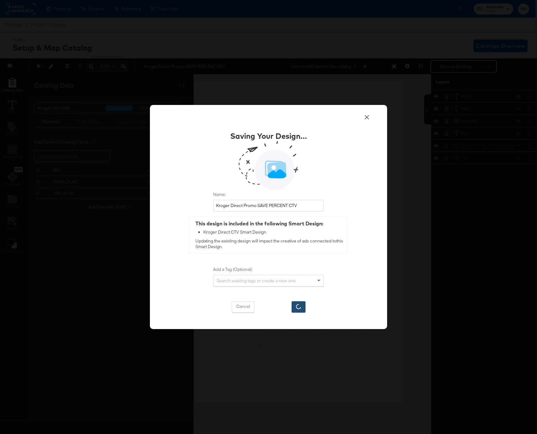
scroll to position [0, 0]
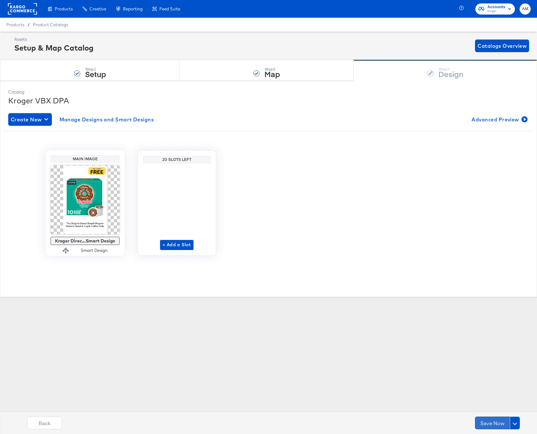
click at [488, 421] on button "Save Now" at bounding box center [492, 423] width 35 height 13
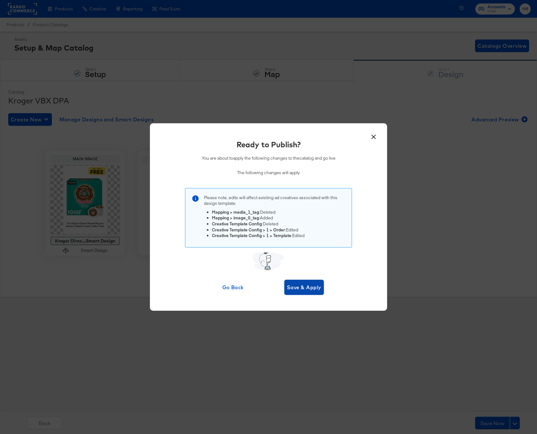
click at [297, 281] on button "Save & Apply" at bounding box center [304, 287] width 40 height 15
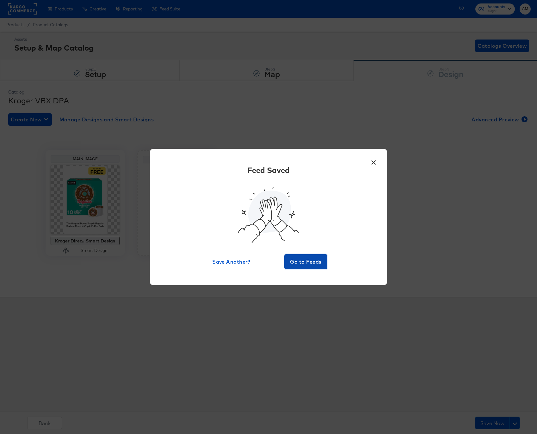
click at [300, 259] on span "Go to Feeds" at bounding box center [306, 261] width 38 height 9
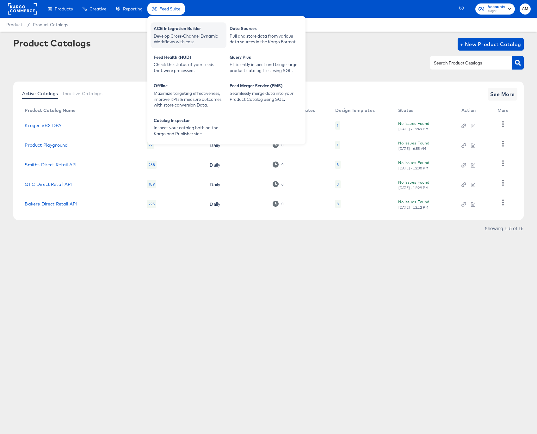
click at [168, 30] on div "ACE Integration Builder" at bounding box center [189, 30] width 70 height 8
